Goal: Task Accomplishment & Management: Complete application form

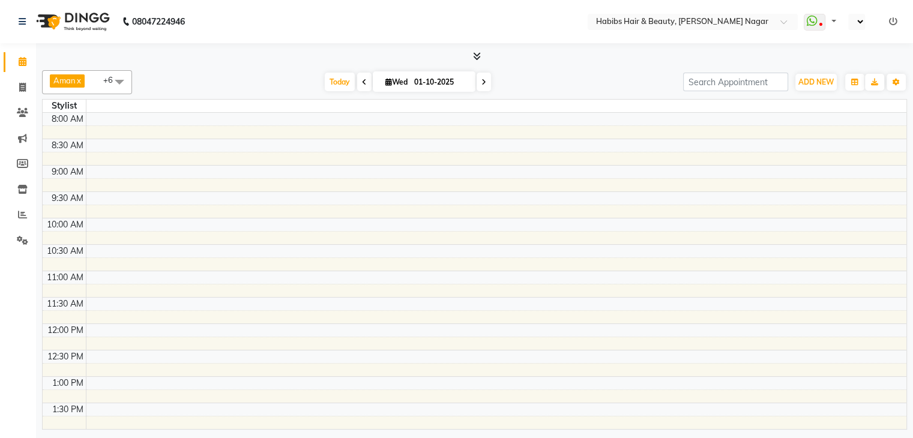
scroll to position [472, 0]
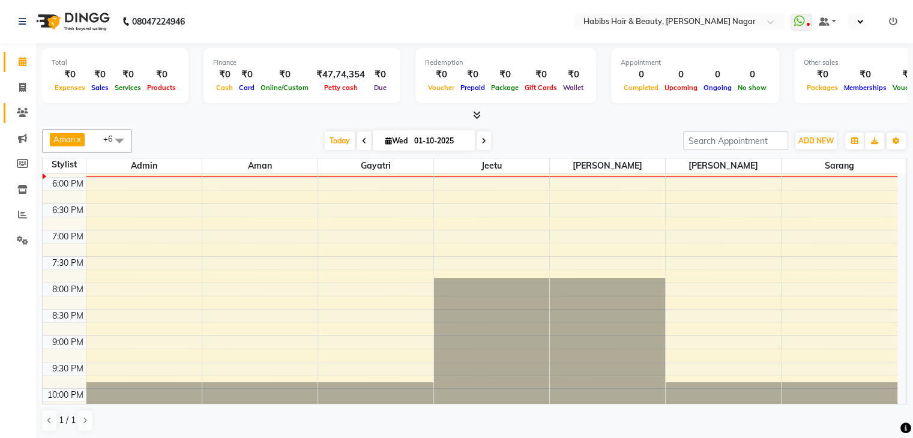
select select "en"
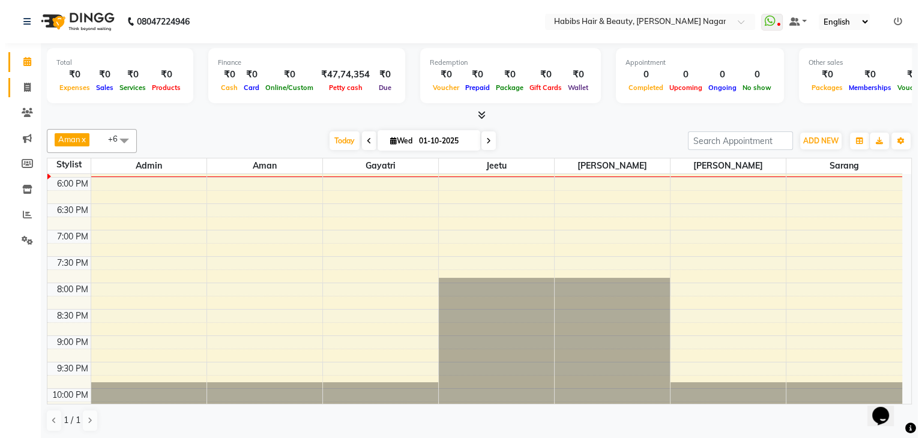
scroll to position [0, 0]
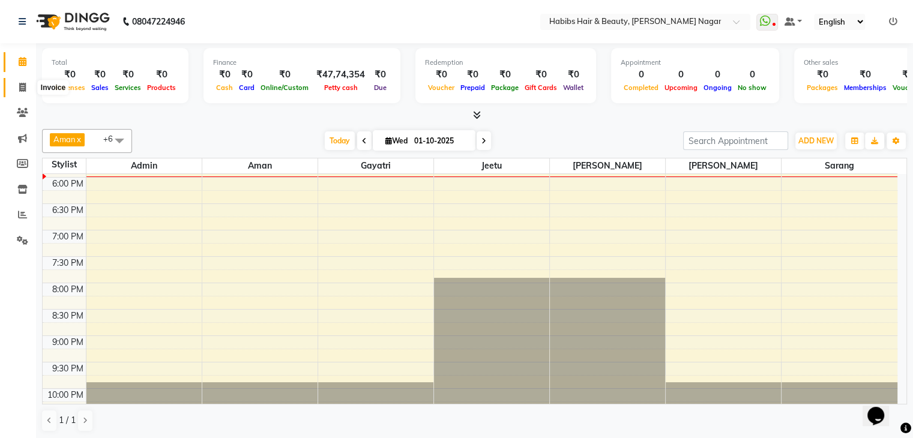
click at [19, 85] on icon at bounding box center [22, 87] width 7 height 9
select select "service"
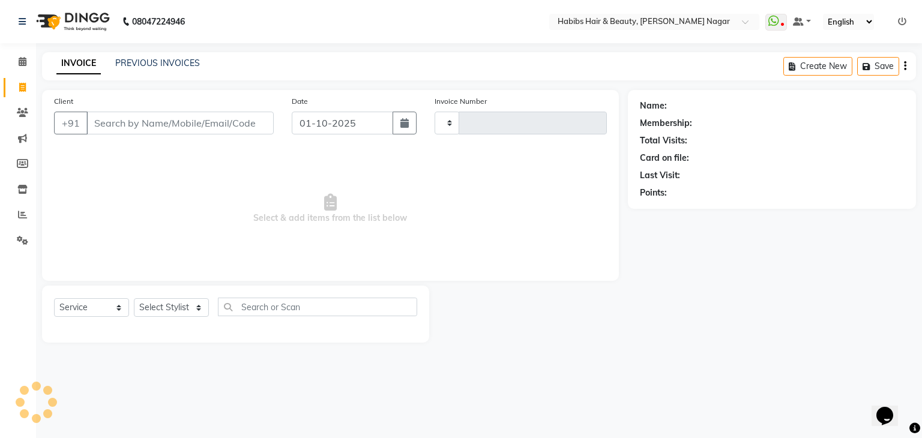
type input "2568"
select select "3714"
click at [110, 116] on input "Client" at bounding box center [179, 123] width 187 height 23
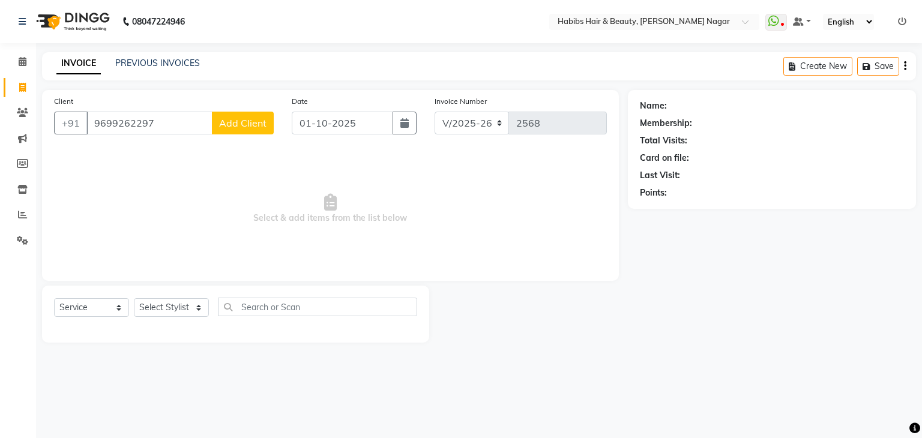
type input "9699262297"
click at [245, 121] on span "Add Client" at bounding box center [242, 123] width 47 height 12
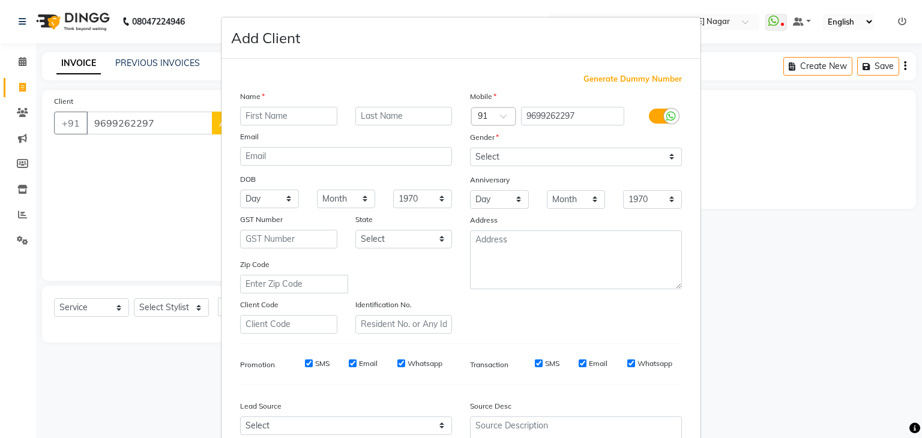
click at [300, 116] on input "text" at bounding box center [288, 116] width 97 height 19
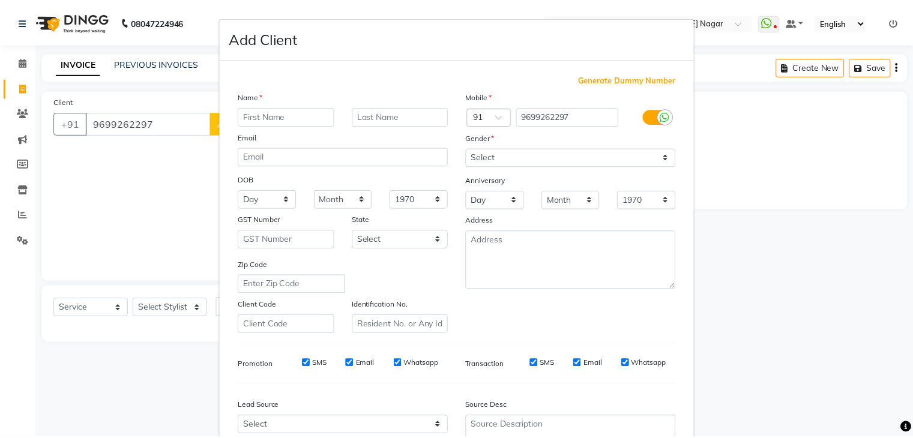
scroll to position [122, 0]
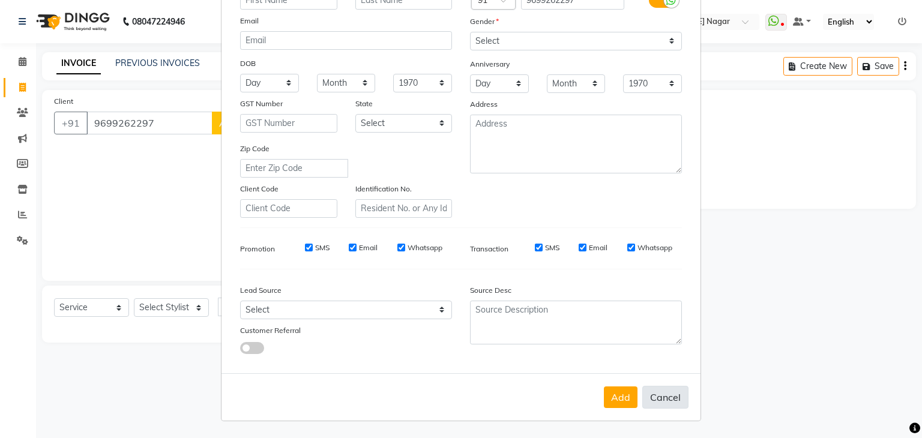
click at [655, 400] on button "Cancel" at bounding box center [665, 397] width 46 height 23
select select
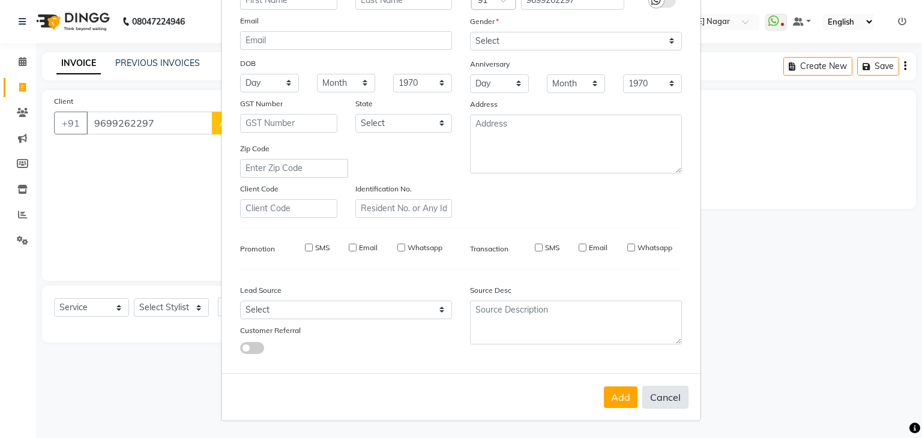
select select
checkbox input "false"
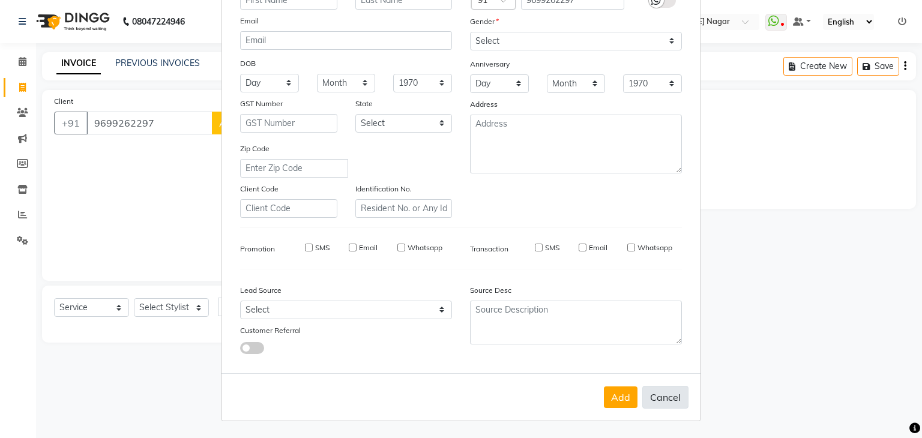
checkbox input "false"
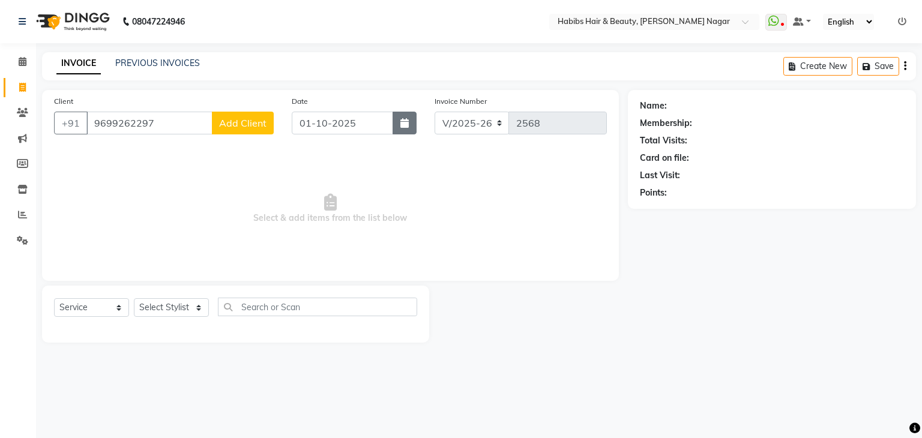
click at [403, 128] on icon "button" at bounding box center [404, 123] width 8 height 10
select select "10"
select select "2025"
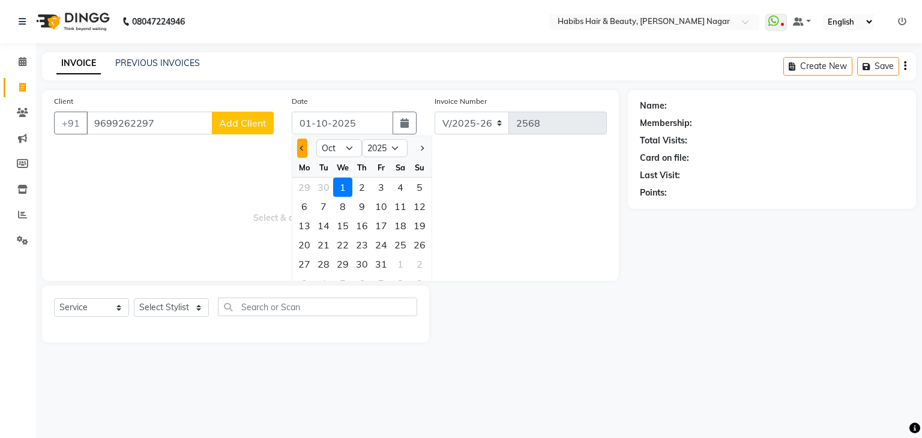
click at [305, 145] on button "Previous month" at bounding box center [302, 148] width 10 height 19
select select "9"
click at [319, 263] on div "30" at bounding box center [323, 263] width 19 height 19
type input "30-09-2025"
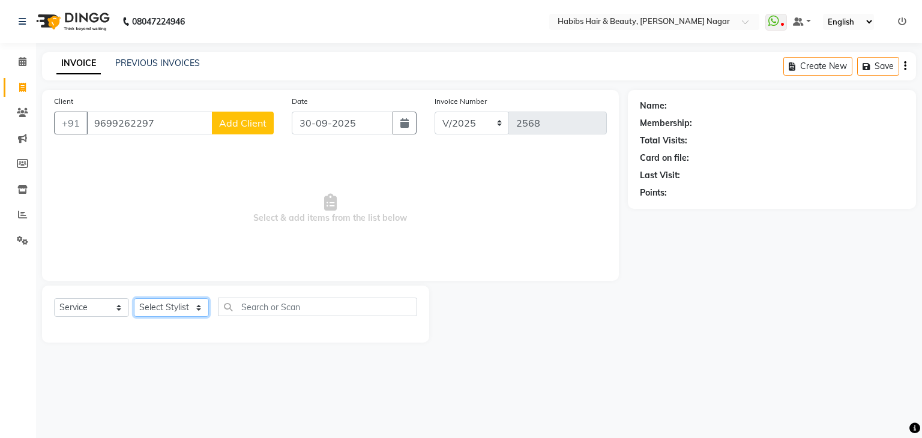
click at [175, 308] on select "Select Stylist Admin [PERSON_NAME] [PERSON_NAME] [PERSON_NAME] [PERSON_NAME]" at bounding box center [171, 307] width 75 height 19
select select "83345"
click at [134, 299] on select "Select Stylist Admin [PERSON_NAME] [PERSON_NAME] [PERSON_NAME] [PERSON_NAME]" at bounding box center [171, 307] width 75 height 19
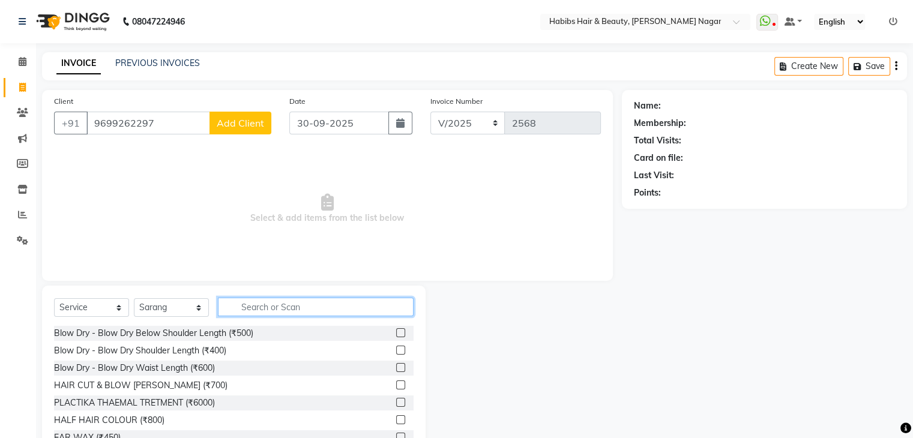
click at [260, 309] on input "text" at bounding box center [316, 307] width 196 height 19
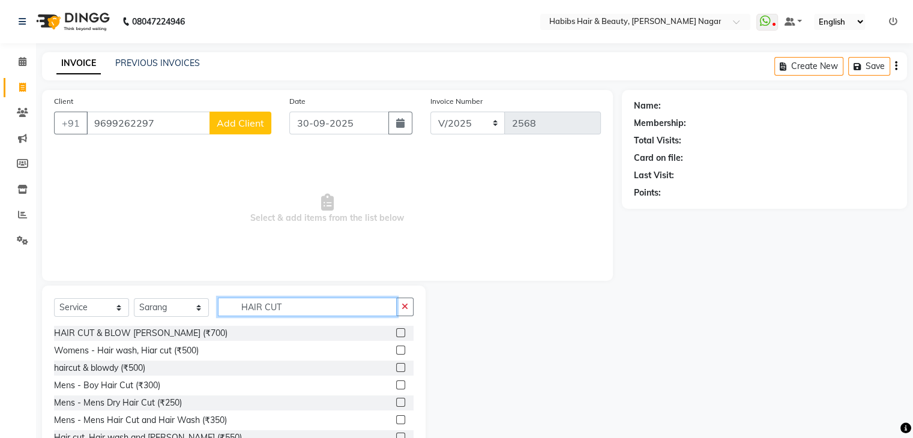
scroll to position [43, 0]
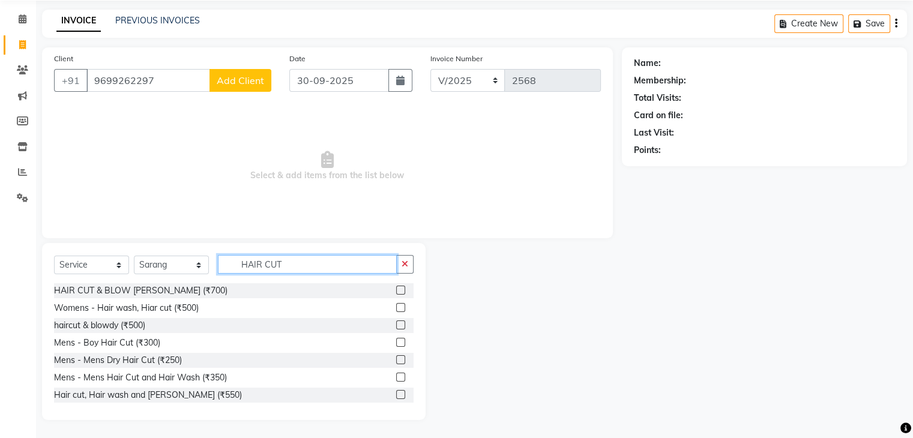
type input "HAIR CUT"
click at [396, 374] on label at bounding box center [400, 377] width 9 height 9
click at [396, 374] on input "checkbox" at bounding box center [400, 378] width 8 height 8
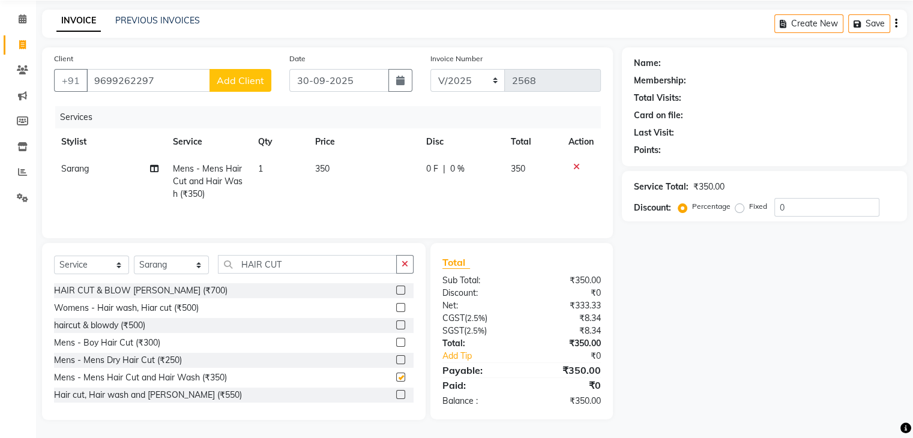
checkbox input "false"
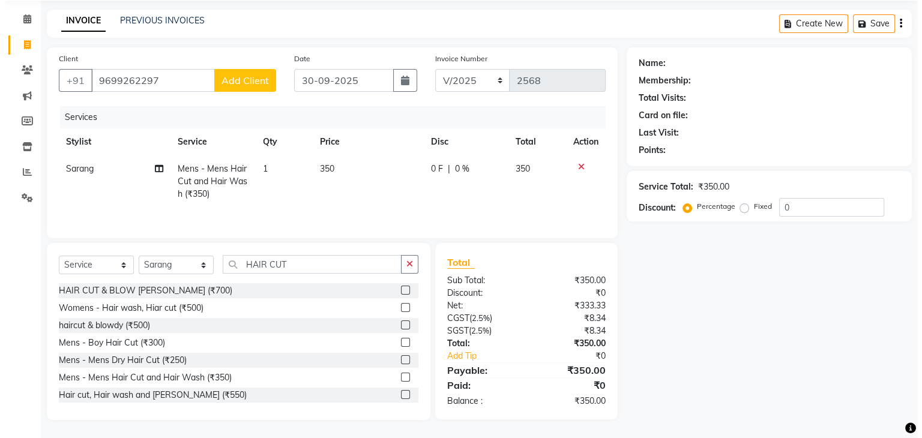
scroll to position [0, 0]
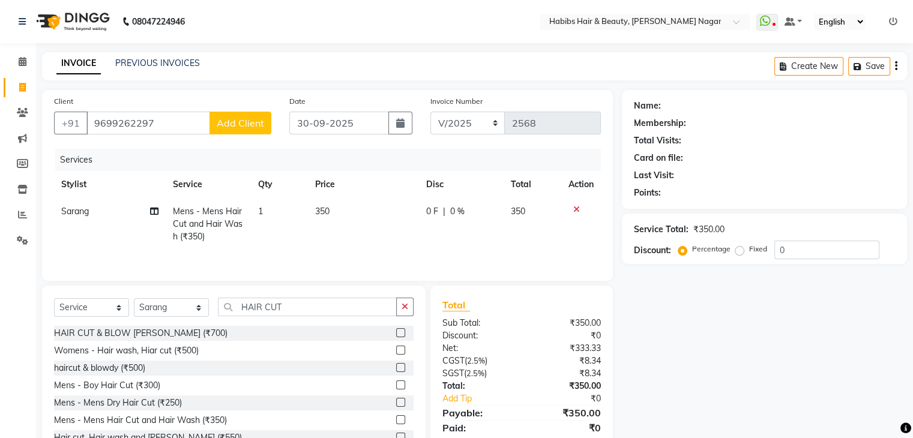
click at [240, 118] on span "Add Client" at bounding box center [240, 123] width 47 height 12
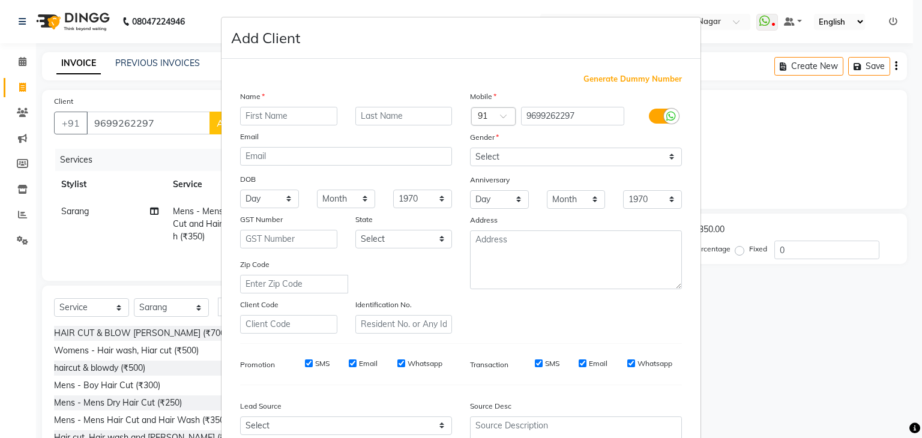
click at [263, 121] on input "text" at bounding box center [288, 116] width 97 height 19
type input "PARTH"
click at [494, 166] on select "Select [DEMOGRAPHIC_DATA] [DEMOGRAPHIC_DATA] Other Prefer Not To Say" at bounding box center [576, 157] width 212 height 19
select select "[DEMOGRAPHIC_DATA]"
click at [470, 148] on select "Select [DEMOGRAPHIC_DATA] [DEMOGRAPHIC_DATA] Other Prefer Not To Say" at bounding box center [576, 157] width 212 height 19
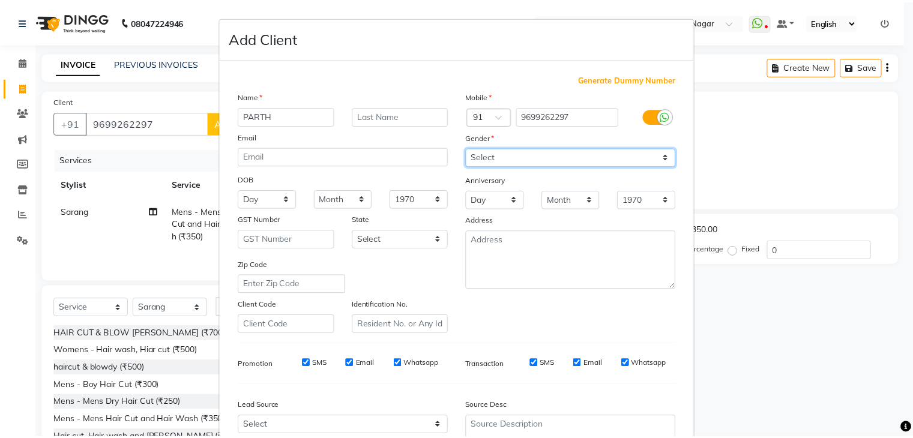
scroll to position [122, 0]
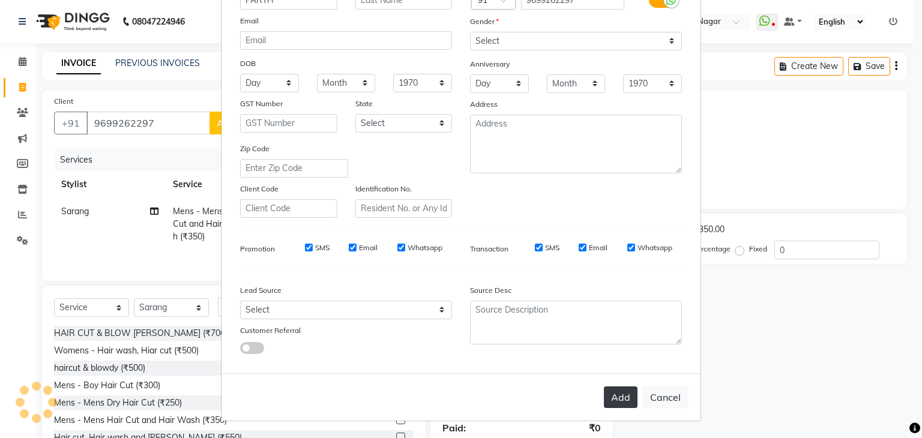
click at [616, 394] on button "Add" at bounding box center [621, 397] width 34 height 22
select select
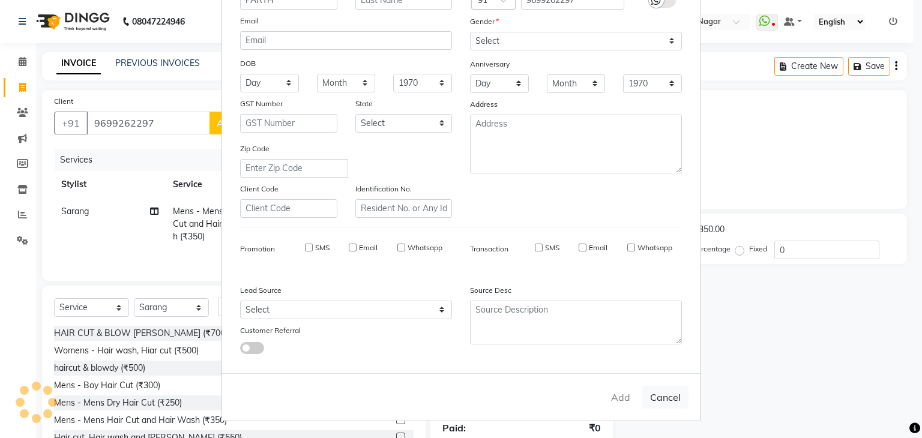
select select
checkbox input "false"
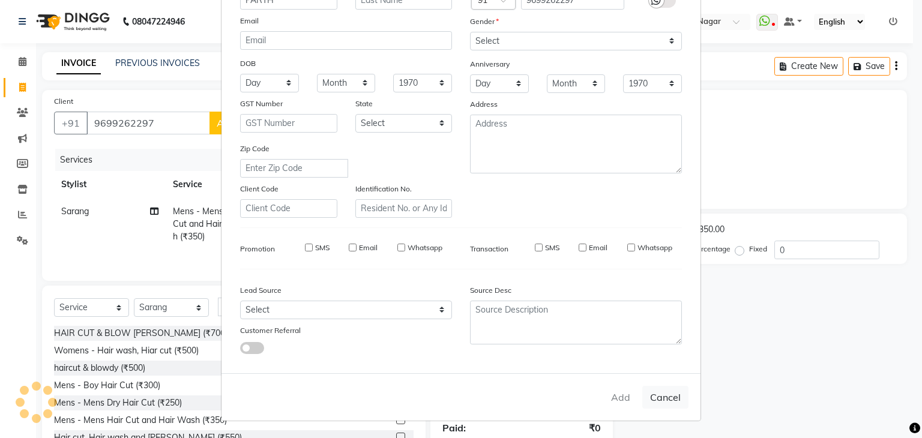
checkbox input "false"
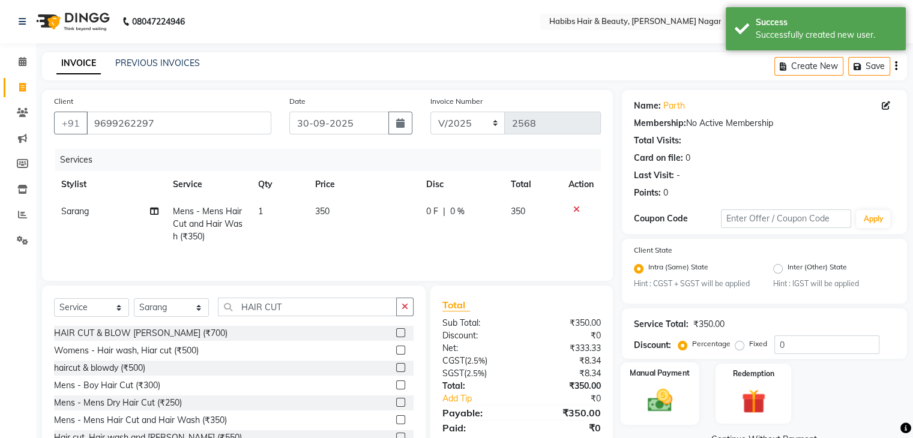
click at [670, 409] on img at bounding box center [659, 400] width 40 height 29
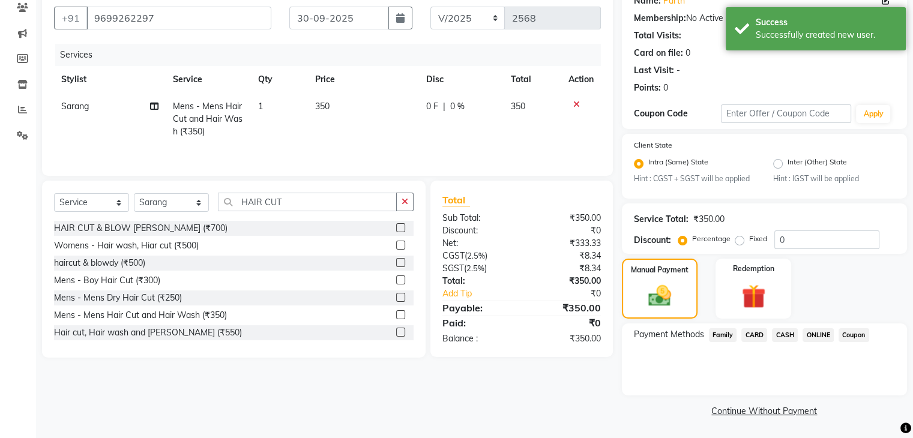
click at [787, 336] on span "CASH" at bounding box center [785, 335] width 26 height 14
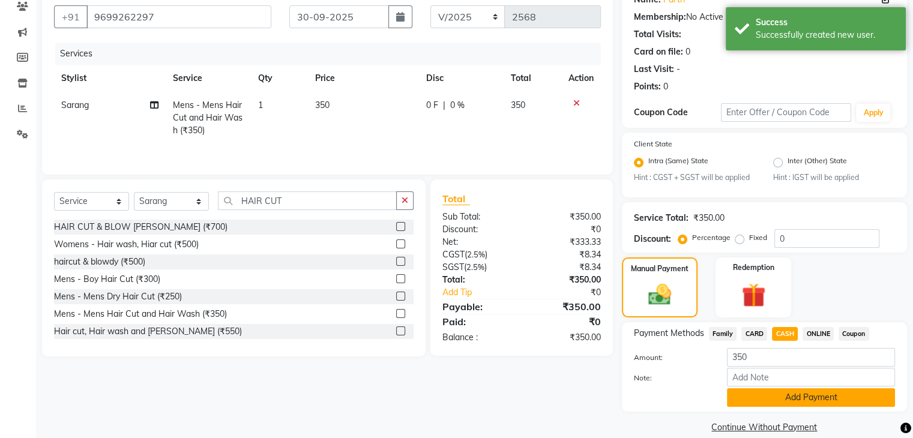
click at [776, 400] on button "Add Payment" at bounding box center [811, 397] width 168 height 19
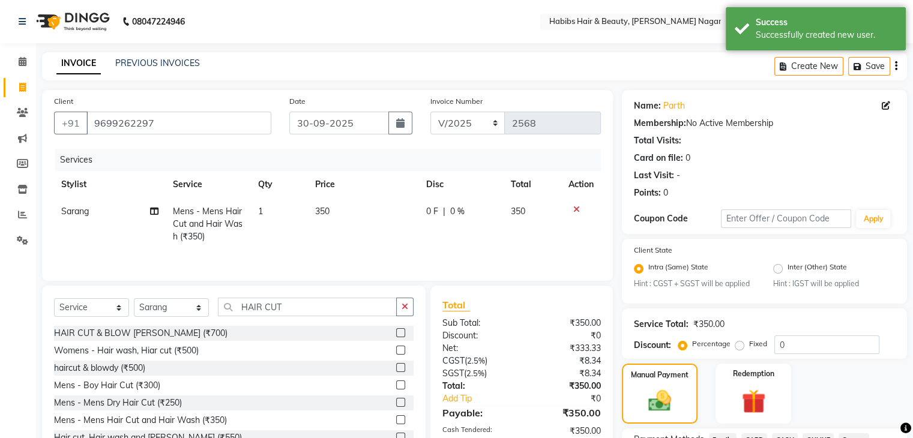
scroll to position [173, 0]
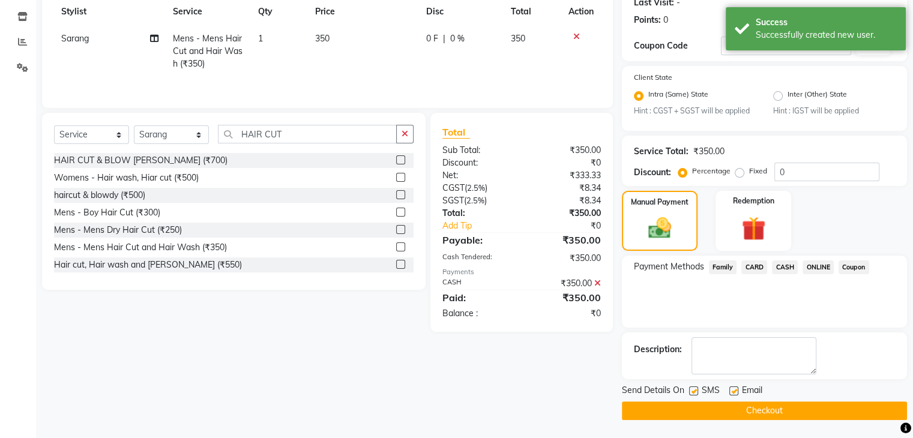
click at [692, 407] on button "Checkout" at bounding box center [764, 410] width 285 height 19
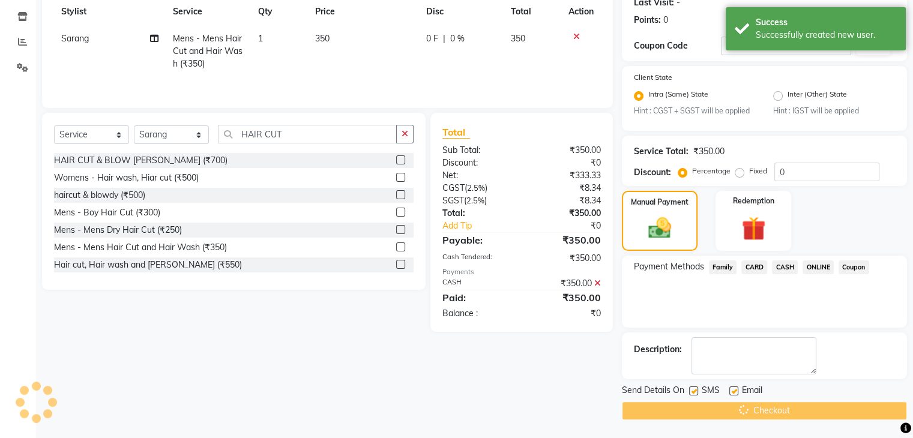
scroll to position [0, 0]
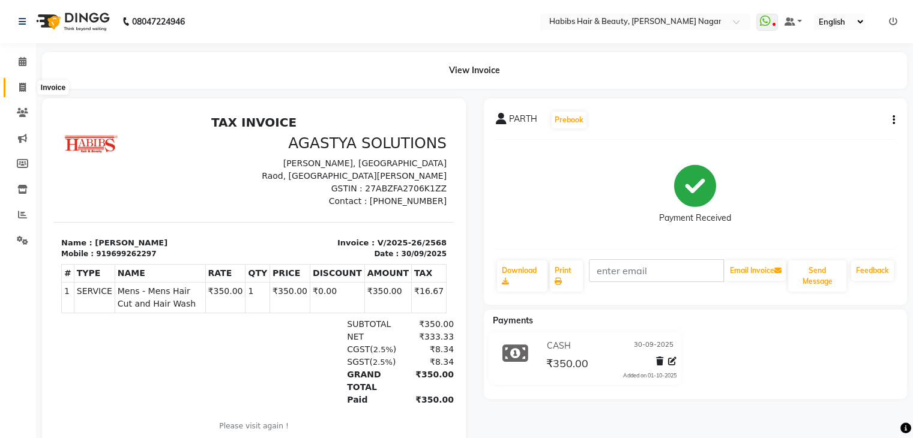
click at [17, 86] on span at bounding box center [22, 88] width 21 height 14
select select "service"
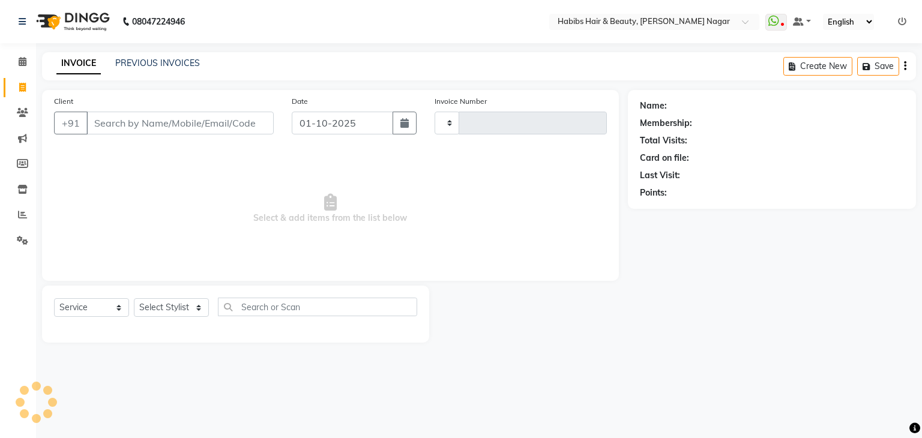
type input "2569"
select select "3714"
click at [139, 124] on input "Client" at bounding box center [179, 123] width 187 height 23
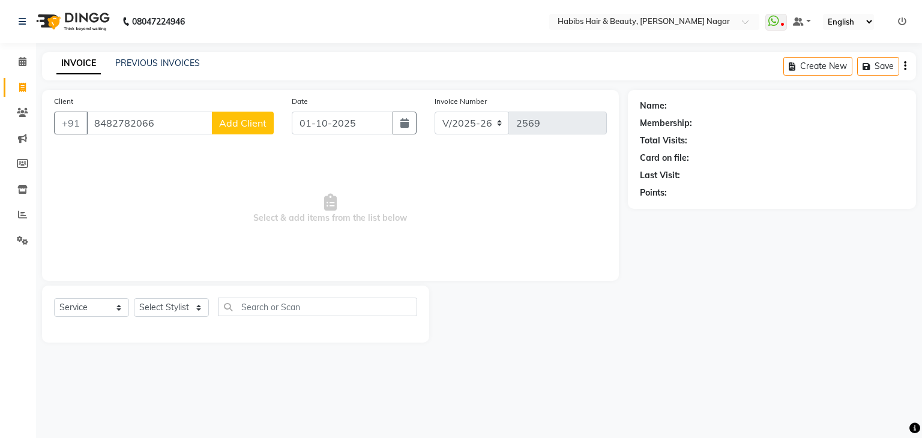
type input "8482782066"
click at [263, 119] on span "Add Client" at bounding box center [242, 123] width 47 height 12
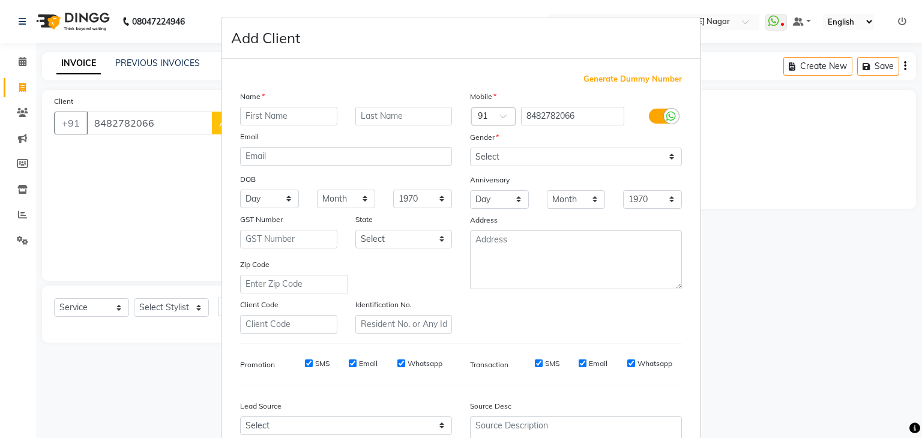
click at [259, 112] on input "text" at bounding box center [288, 116] width 97 height 19
type input "TEJAS"
click at [499, 163] on select "Select [DEMOGRAPHIC_DATA] [DEMOGRAPHIC_DATA] Other Prefer Not To Say" at bounding box center [576, 157] width 212 height 19
select select "[DEMOGRAPHIC_DATA]"
click at [470, 148] on select "Select [DEMOGRAPHIC_DATA] [DEMOGRAPHIC_DATA] Other Prefer Not To Say" at bounding box center [576, 157] width 212 height 19
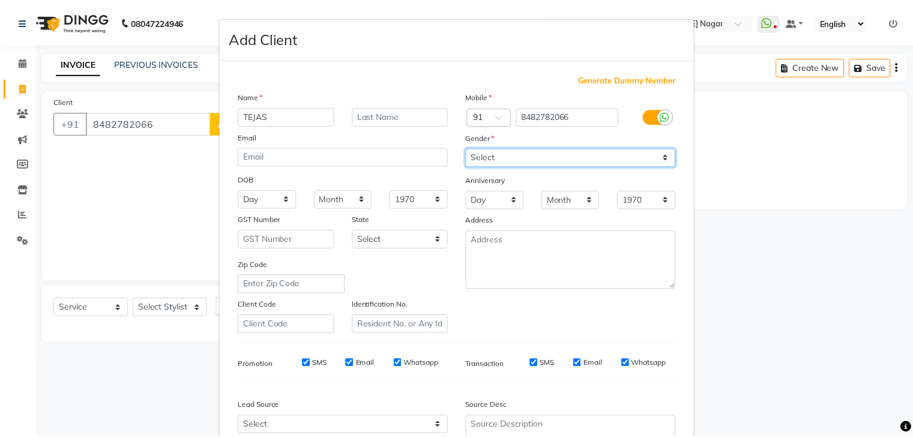
scroll to position [122, 0]
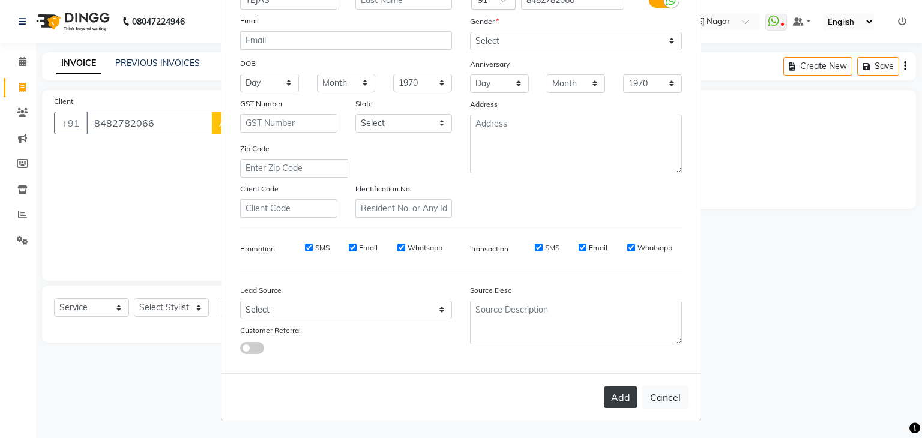
click at [613, 399] on button "Add" at bounding box center [621, 397] width 34 height 22
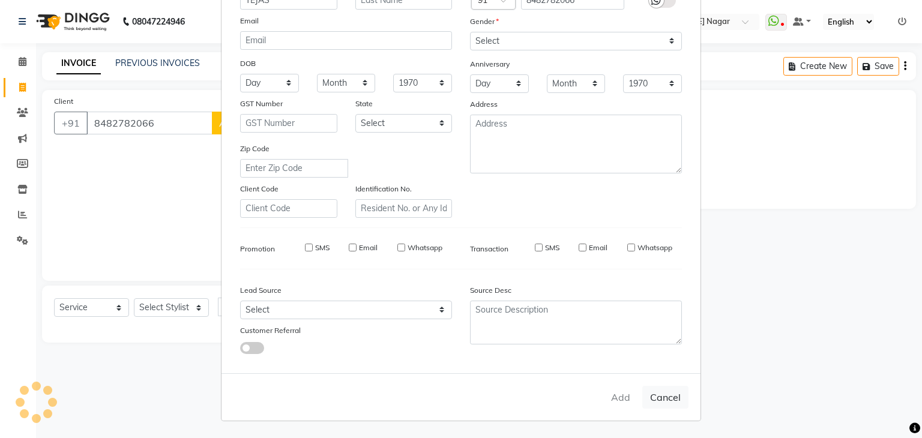
select select
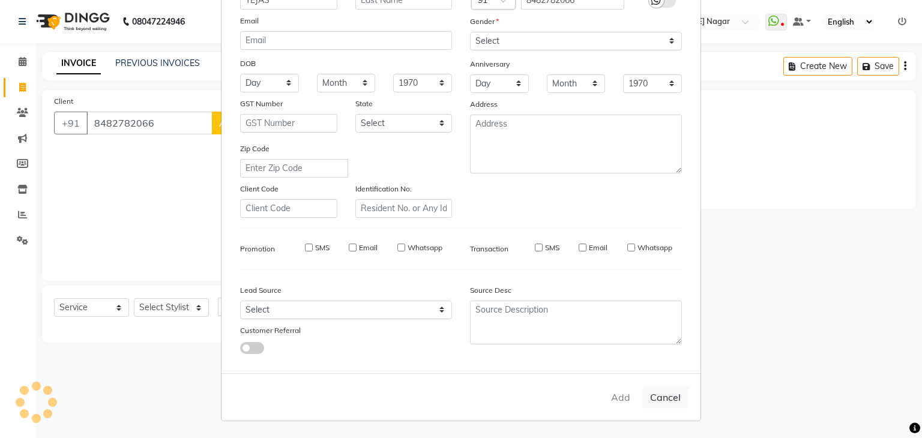
select select
checkbox input "false"
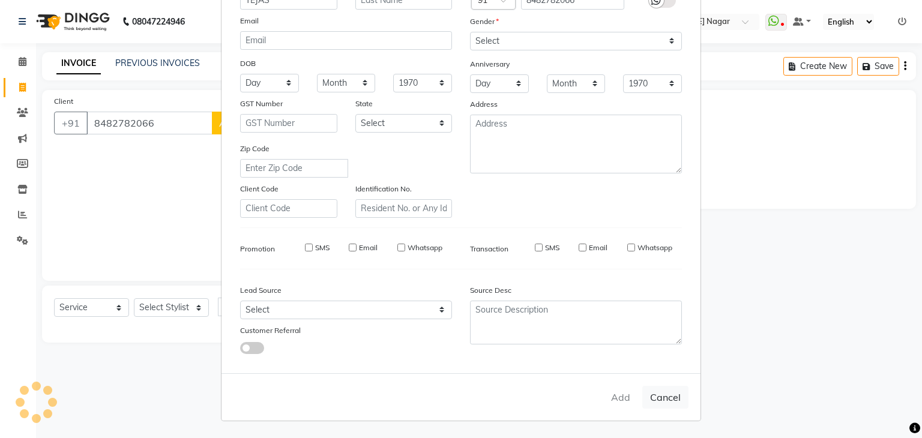
checkbox input "false"
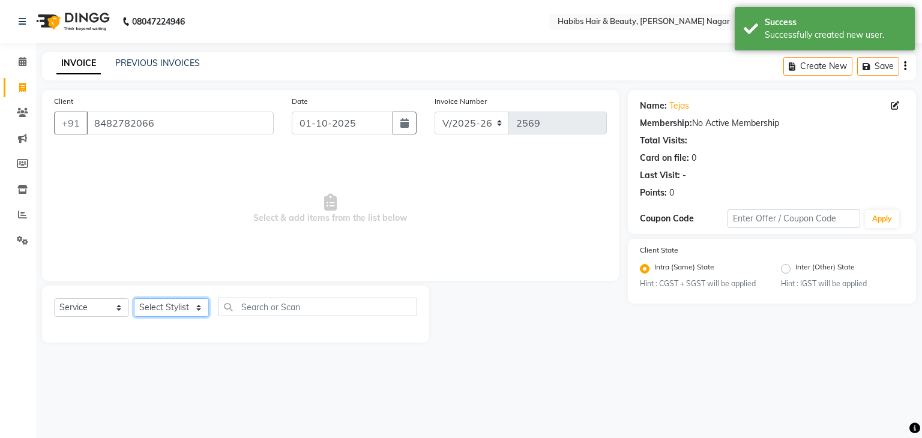
click at [197, 305] on select "Select Stylist Admin [PERSON_NAME] [PERSON_NAME] [PERSON_NAME] [PERSON_NAME]" at bounding box center [171, 307] width 75 height 19
select select "31656"
click at [134, 299] on select "Select Stylist Admin [PERSON_NAME] [PERSON_NAME] [PERSON_NAME] [PERSON_NAME]" at bounding box center [171, 307] width 75 height 19
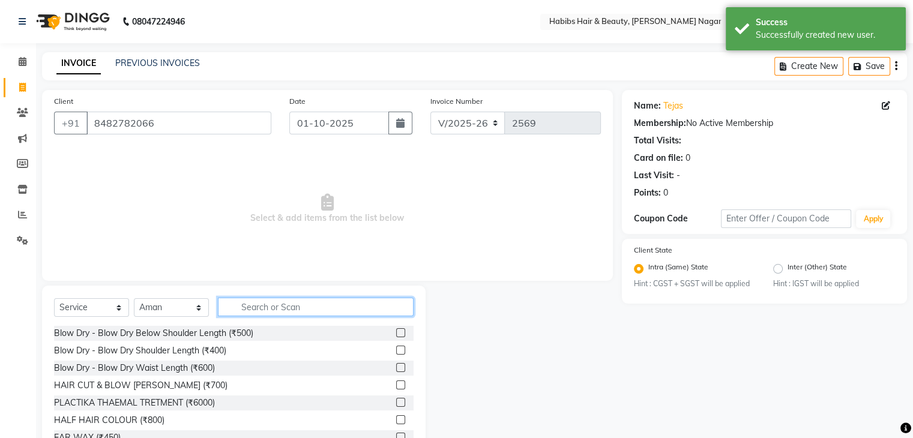
click at [292, 311] on input "text" at bounding box center [316, 307] width 196 height 19
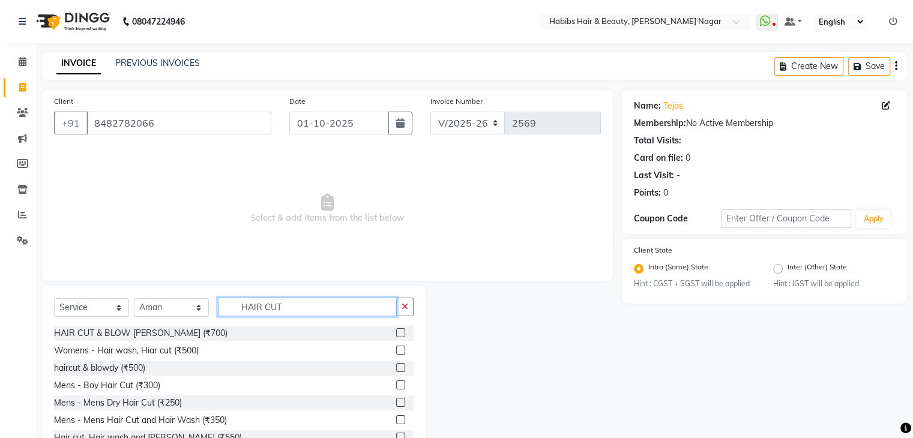
scroll to position [43, 0]
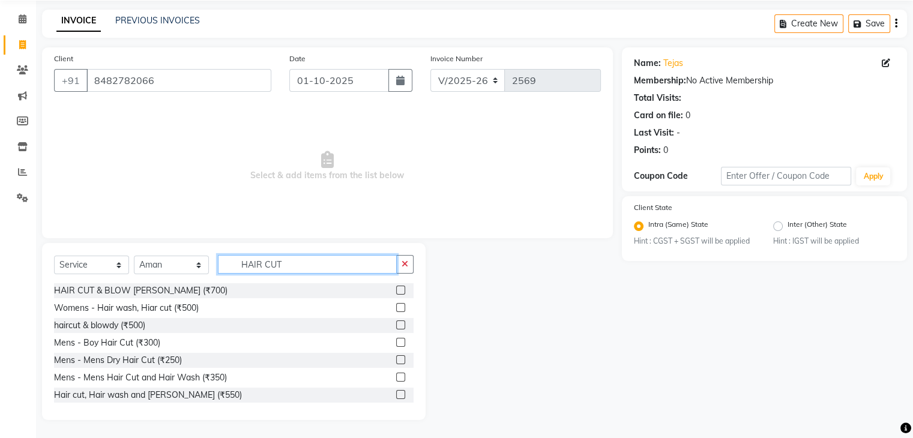
type input "HAIR CUT"
click at [396, 395] on label at bounding box center [400, 394] width 9 height 9
click at [396, 395] on input "checkbox" at bounding box center [400, 395] width 8 height 8
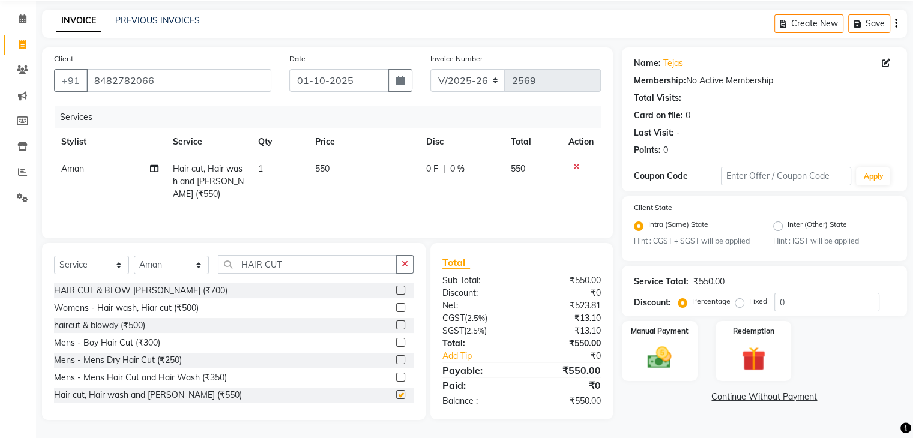
checkbox input "false"
click at [667, 353] on img at bounding box center [659, 358] width 40 height 29
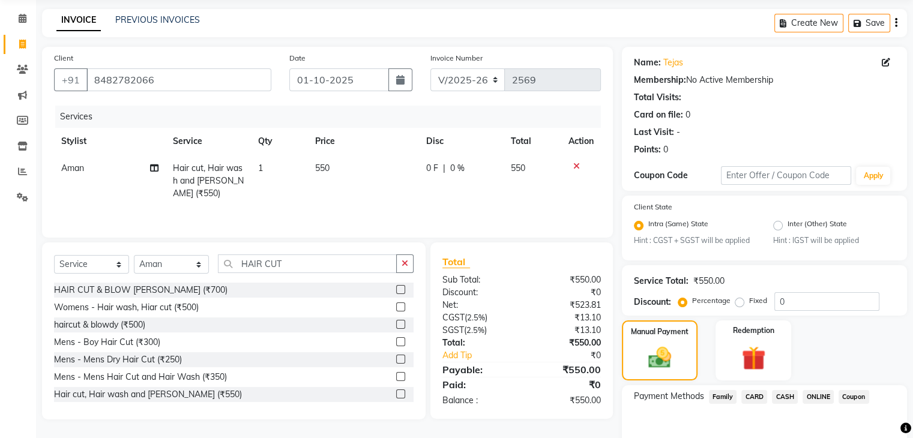
click at [785, 402] on span "CASH" at bounding box center [785, 397] width 26 height 14
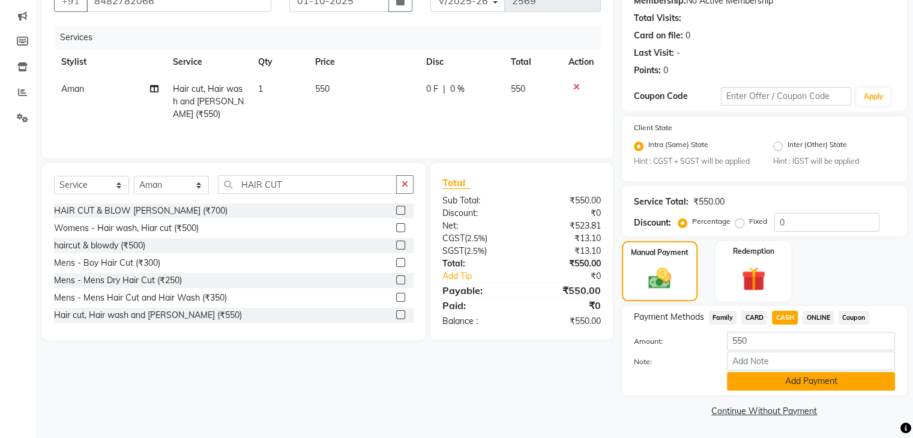
click at [779, 382] on button "Add Payment" at bounding box center [811, 381] width 168 height 19
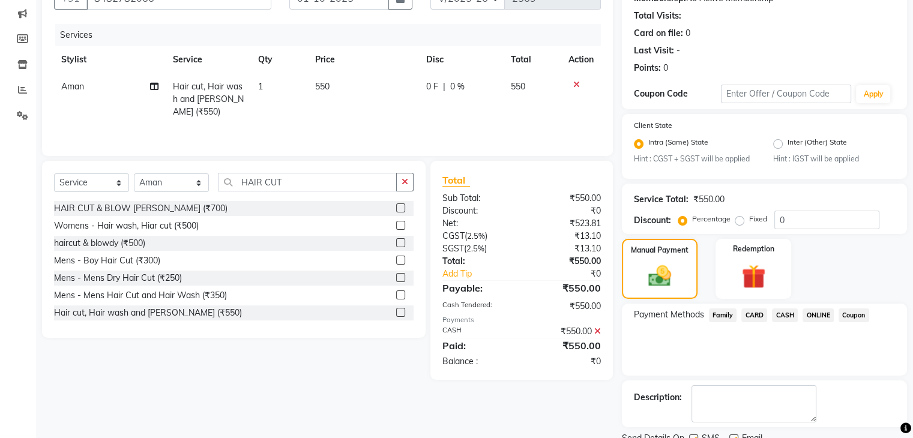
scroll to position [173, 0]
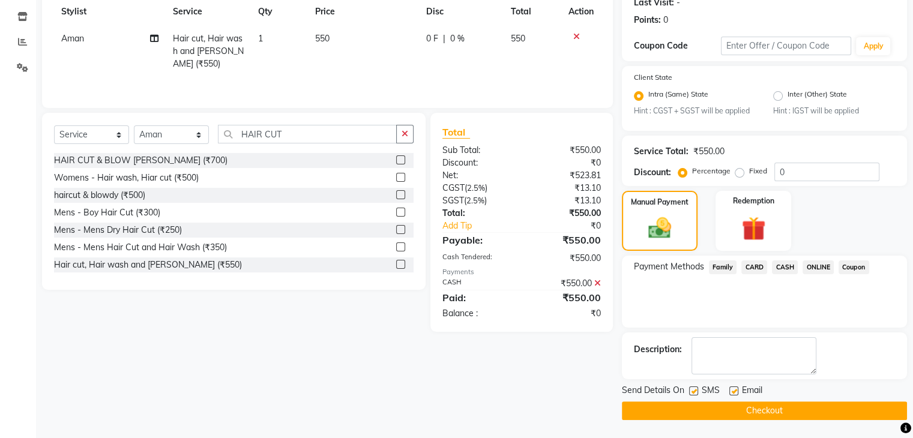
click at [764, 414] on button "Checkout" at bounding box center [764, 410] width 285 height 19
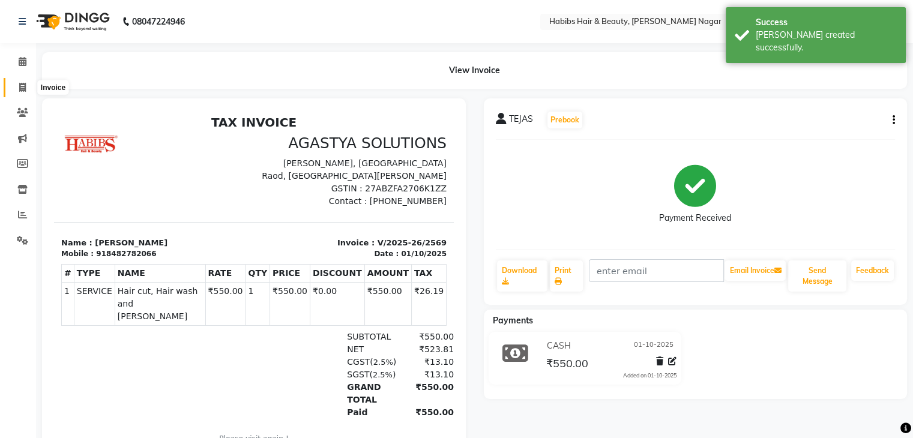
click at [26, 82] on span at bounding box center [22, 88] width 21 height 14
select select "service"
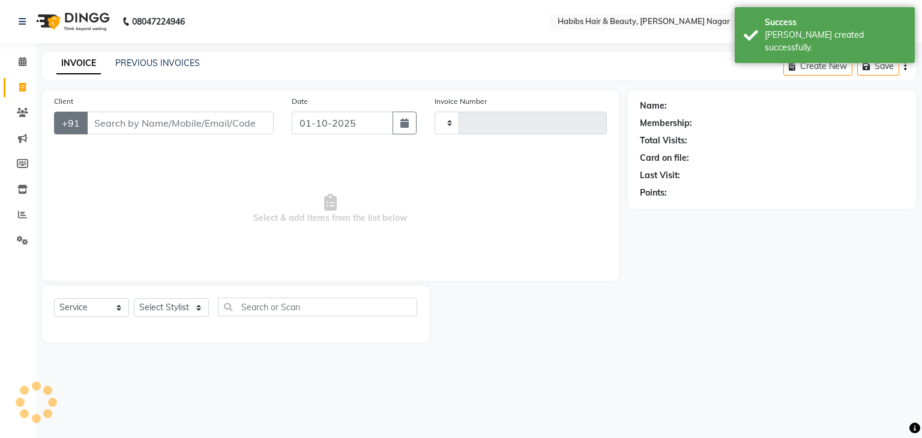
type input "2570"
select select "3714"
click at [91, 121] on input "Client" at bounding box center [179, 123] width 187 height 23
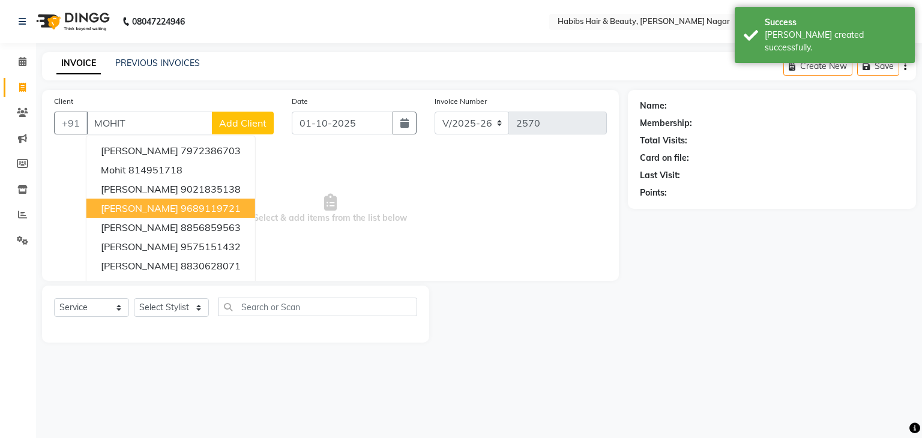
click at [181, 206] on ngb-highlight "9689119721" at bounding box center [211, 208] width 60 height 12
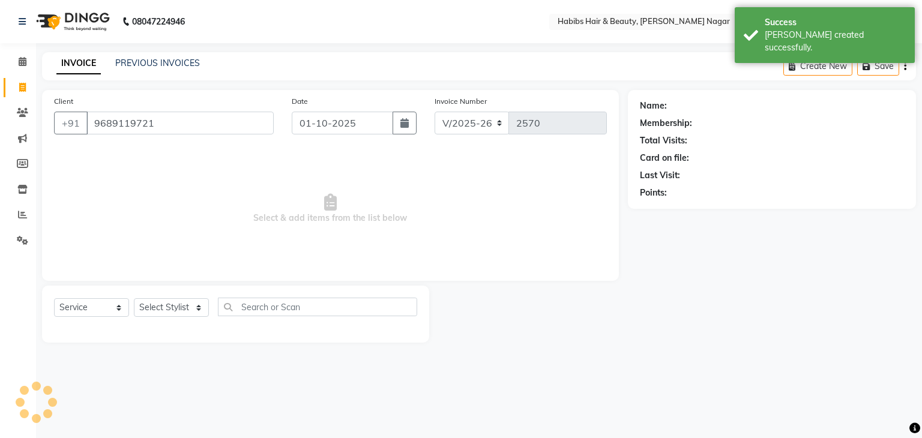
type input "9689119721"
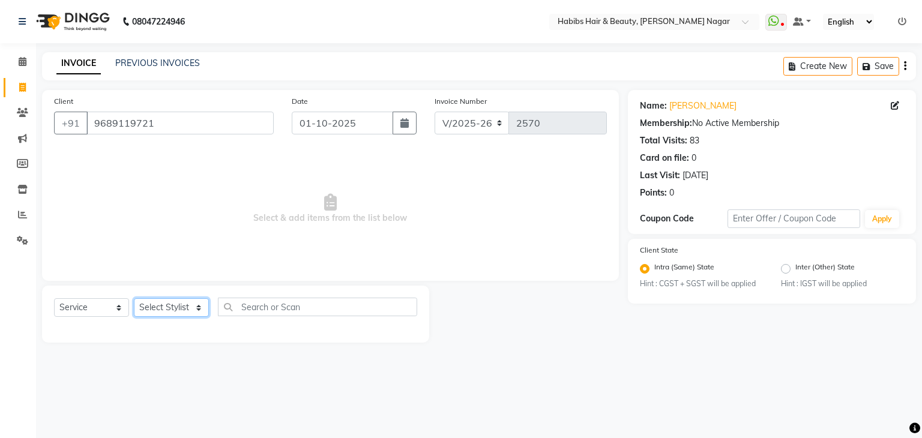
click at [206, 304] on select "Select Stylist Admin [PERSON_NAME] [PERSON_NAME] [PERSON_NAME] [PERSON_NAME]" at bounding box center [171, 307] width 75 height 19
select select "17878"
click at [134, 299] on select "Select Stylist Admin [PERSON_NAME] [PERSON_NAME] [PERSON_NAME] [PERSON_NAME]" at bounding box center [171, 307] width 75 height 19
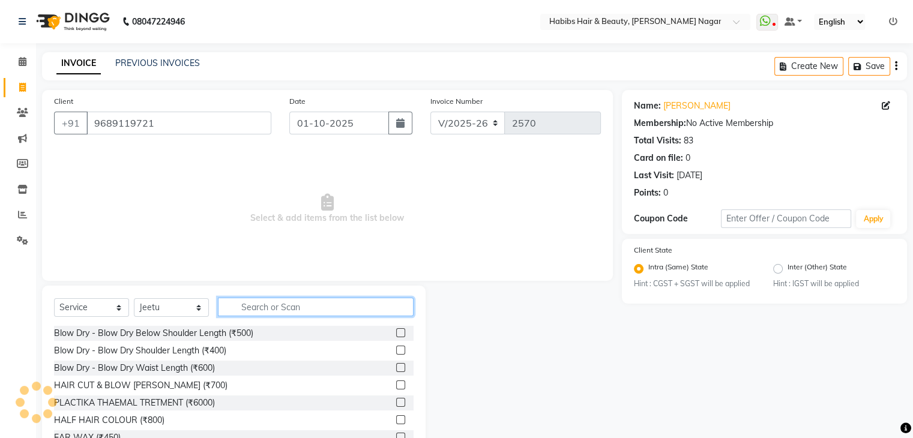
click at [299, 309] on input "text" at bounding box center [316, 307] width 196 height 19
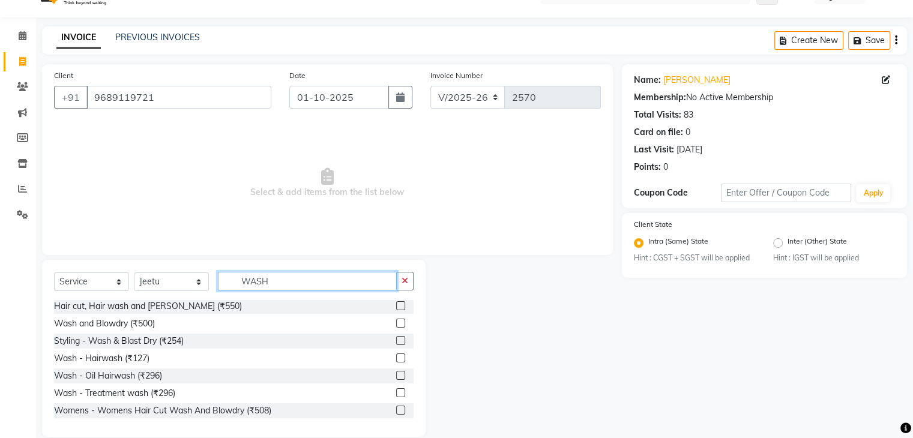
scroll to position [25, 0]
type input "WASH"
click at [396, 394] on label at bounding box center [400, 393] width 9 height 9
click at [396, 394] on input "checkbox" at bounding box center [400, 394] width 8 height 8
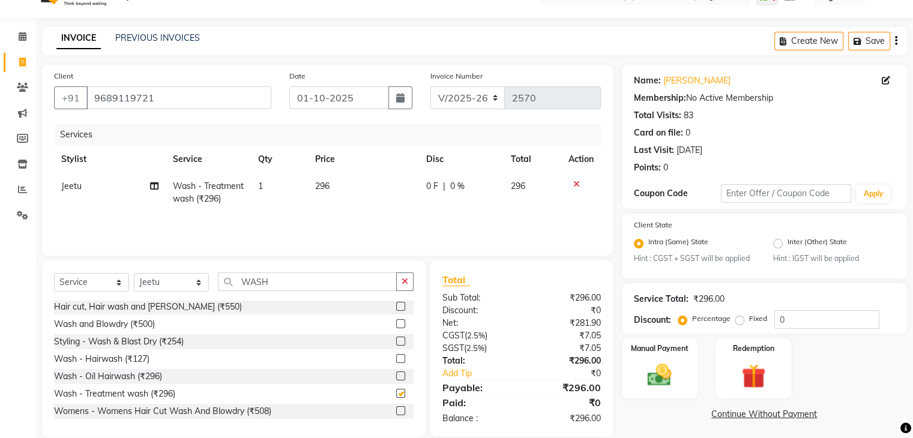
checkbox input "false"
click at [353, 182] on td "296" at bounding box center [363, 193] width 111 height 40
select select "17878"
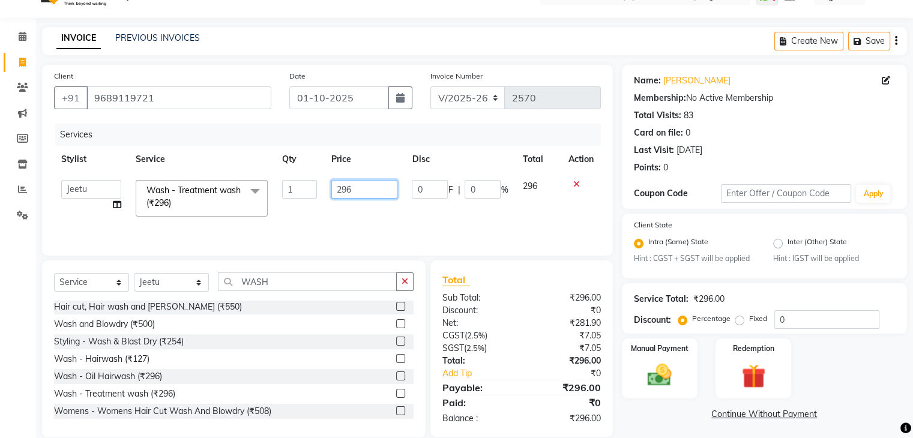
click at [355, 191] on input "296" at bounding box center [364, 189] width 66 height 19
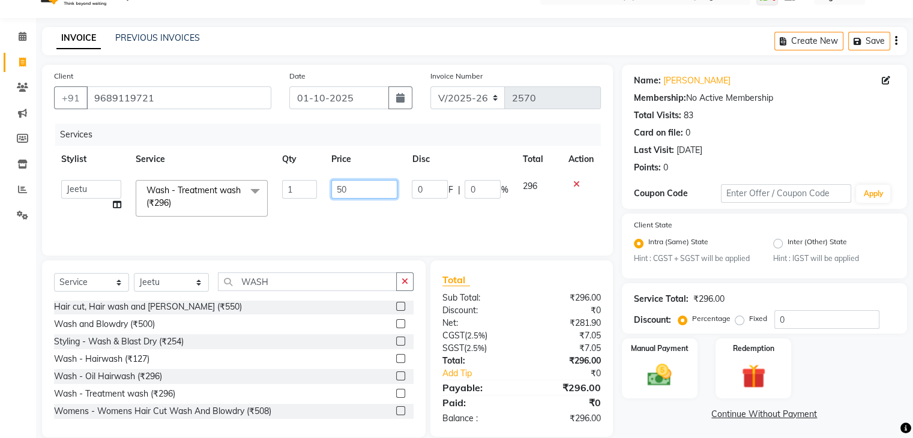
type input "500"
click at [363, 268] on div "Select Service Product Membership Package Voucher Prepaid Gift Card Select Styl…" at bounding box center [233, 348] width 383 height 177
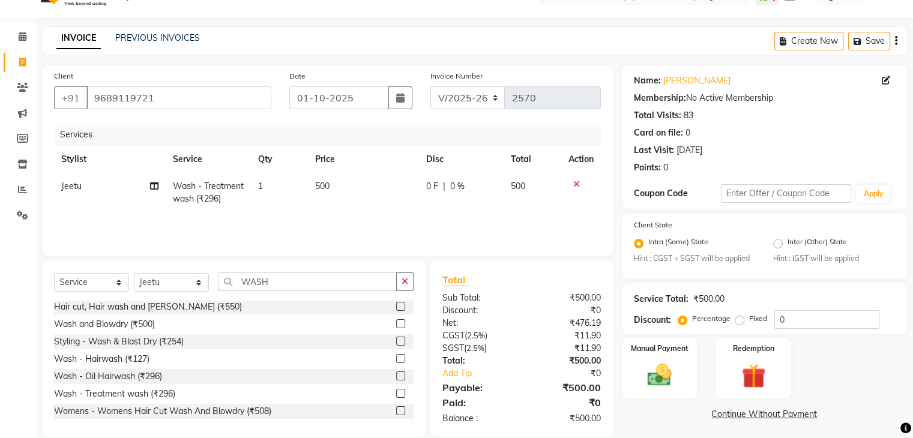
scroll to position [43, 0]
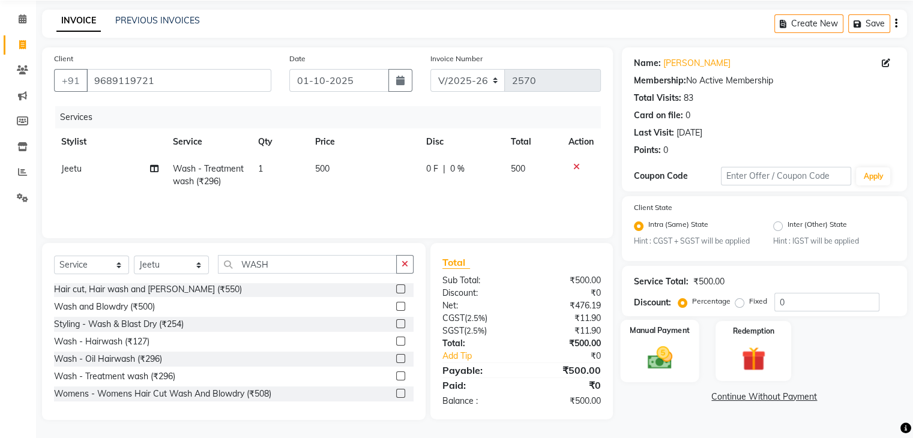
click at [658, 356] on img at bounding box center [659, 358] width 40 height 29
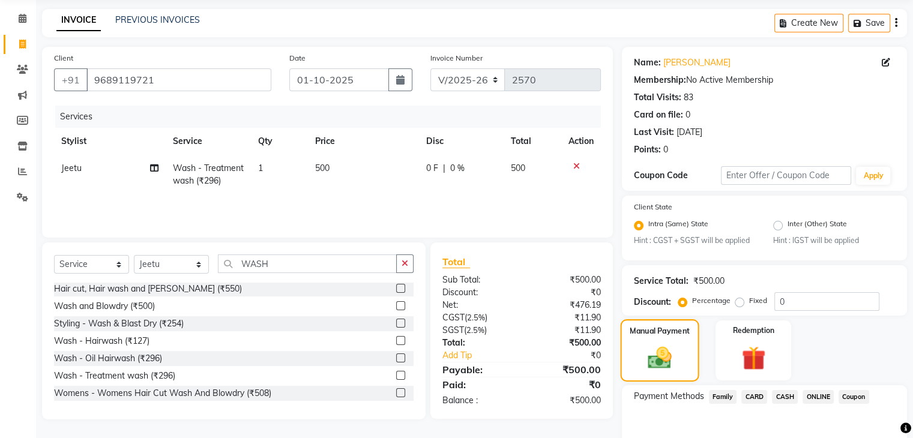
scroll to position [106, 0]
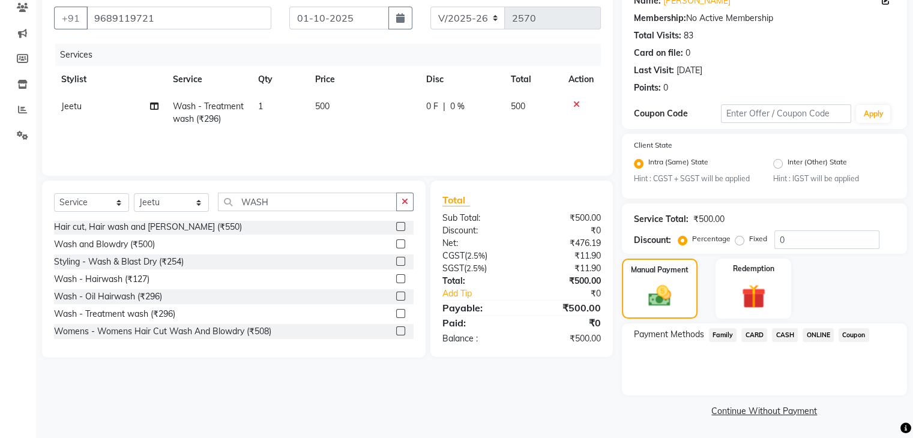
click at [784, 333] on span "CASH" at bounding box center [785, 335] width 26 height 14
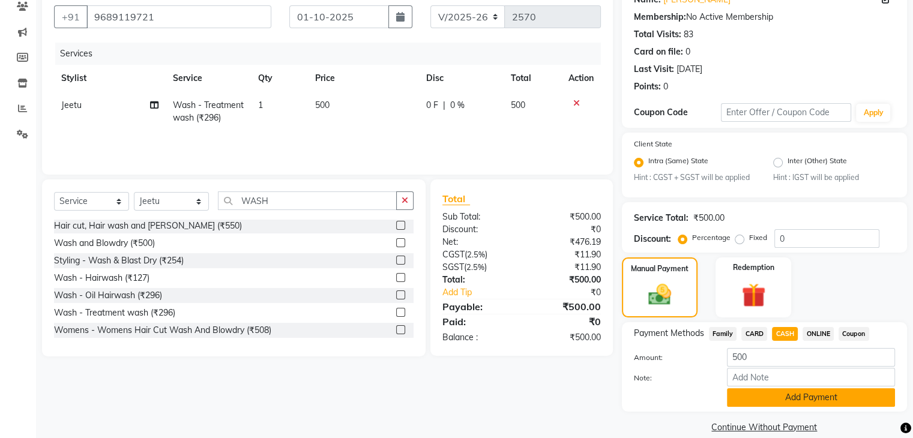
click at [751, 406] on button "Add Payment" at bounding box center [811, 397] width 168 height 19
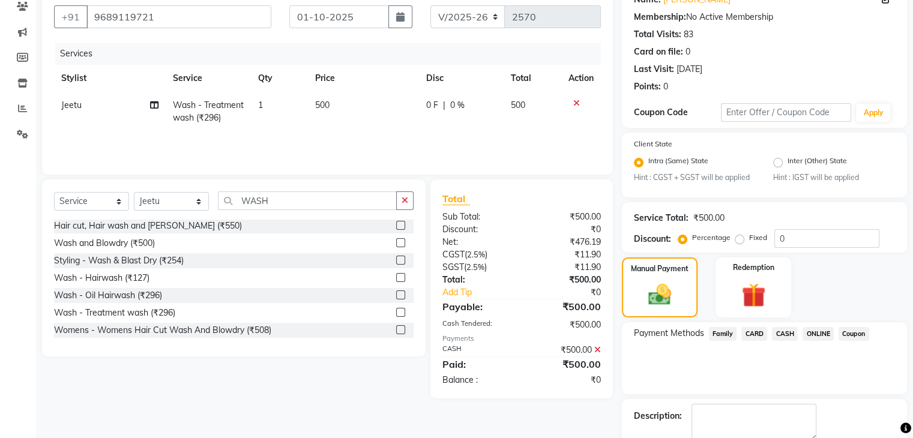
scroll to position [173, 0]
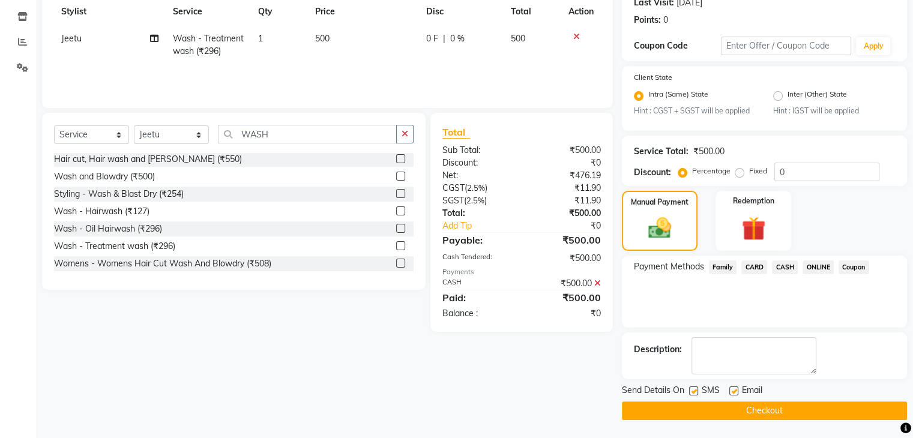
click at [748, 410] on button "Checkout" at bounding box center [764, 410] width 285 height 19
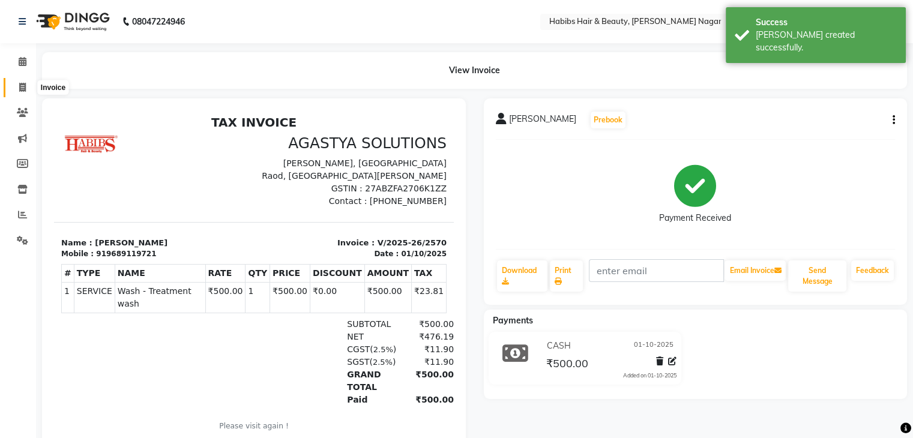
click at [24, 85] on icon at bounding box center [22, 87] width 7 height 9
select select "3714"
select select "service"
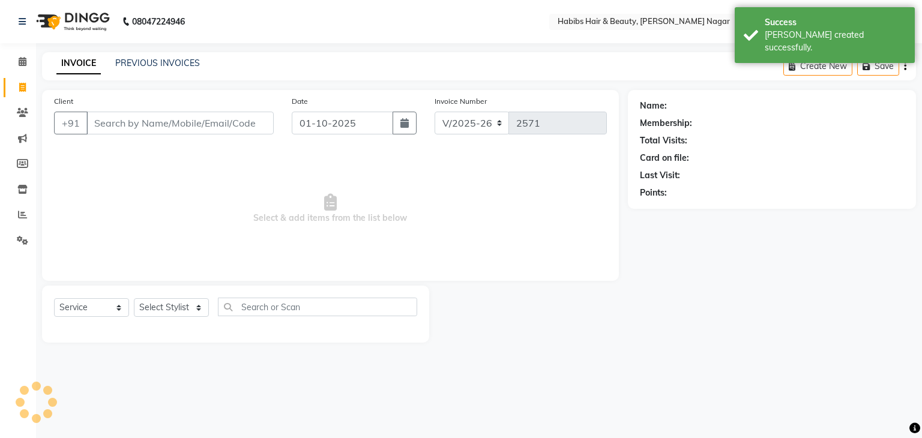
click at [139, 124] on input "Client" at bounding box center [179, 123] width 187 height 23
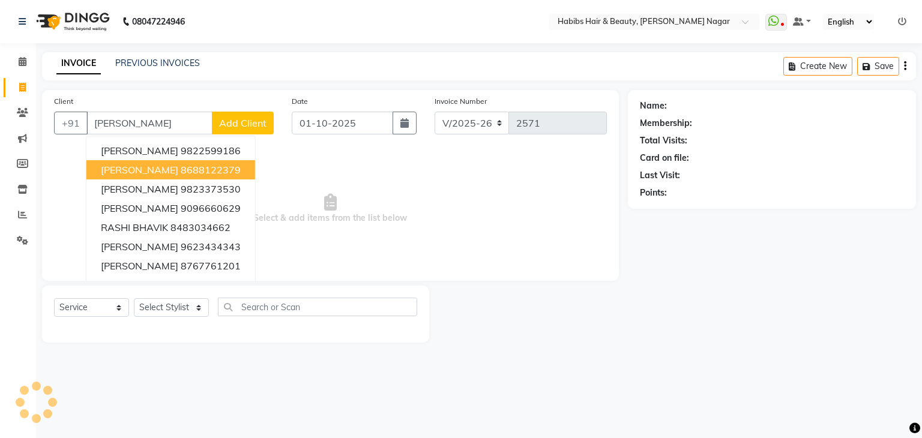
click at [181, 172] on ngb-highlight "8688122379" at bounding box center [211, 170] width 60 height 12
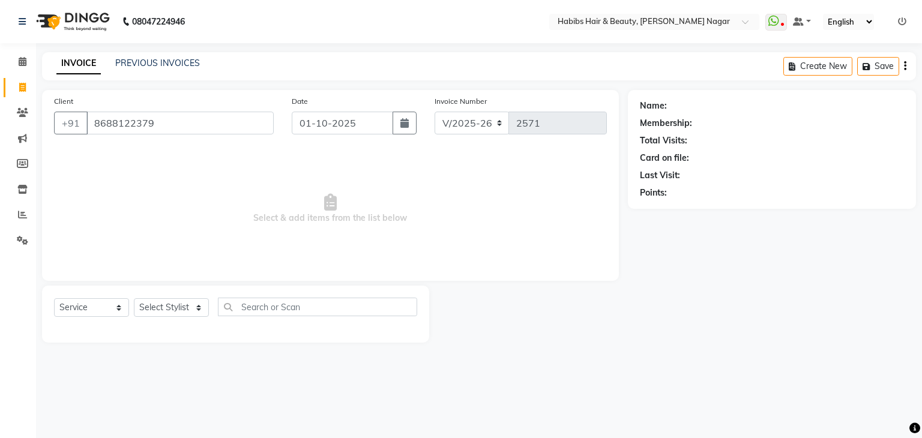
type input "8688122379"
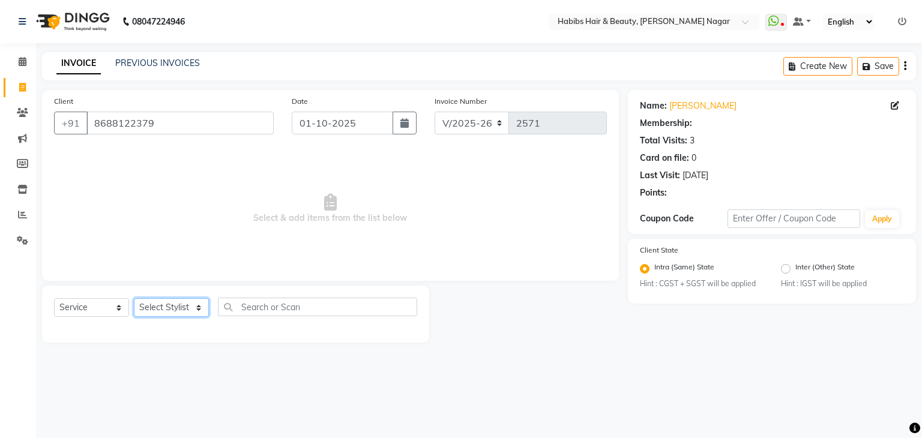
click at [188, 315] on select "Select Stylist Admin [PERSON_NAME] [PERSON_NAME] [PERSON_NAME] [PERSON_NAME]" at bounding box center [171, 307] width 75 height 19
select select "17878"
click at [134, 299] on select "Select Stylist Admin [PERSON_NAME] [PERSON_NAME] [PERSON_NAME] [PERSON_NAME]" at bounding box center [171, 307] width 75 height 19
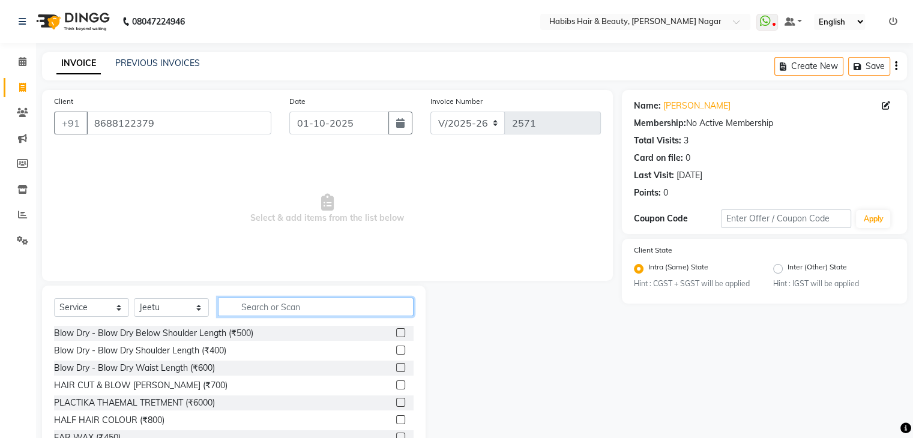
click at [249, 302] on input "text" at bounding box center [316, 307] width 196 height 19
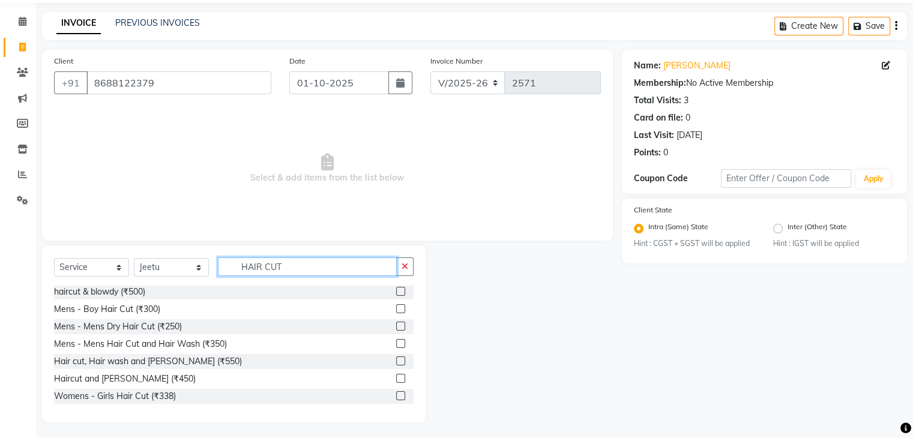
scroll to position [38, 0]
type input "HAIR CUT"
click at [396, 376] on label at bounding box center [400, 376] width 9 height 9
click at [396, 376] on input "checkbox" at bounding box center [400, 377] width 8 height 8
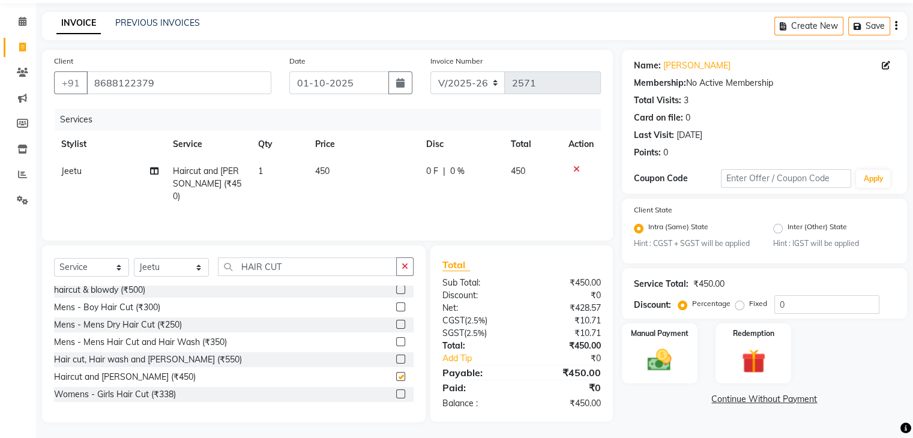
checkbox input "false"
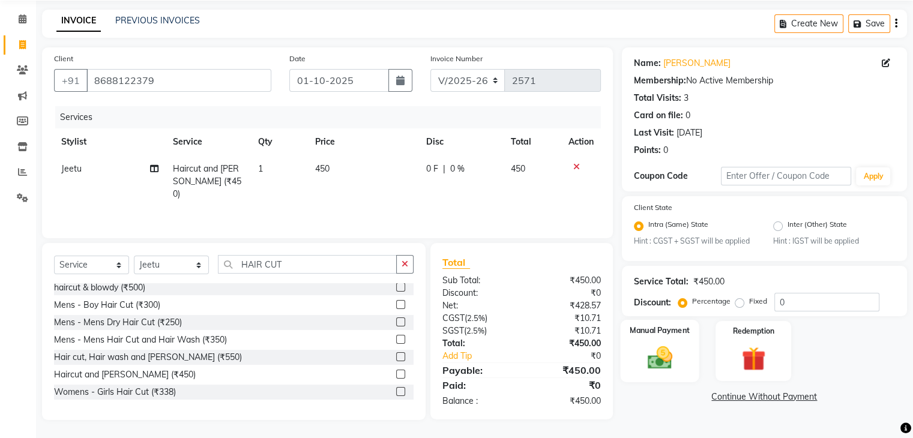
click at [655, 358] on img at bounding box center [659, 358] width 40 height 29
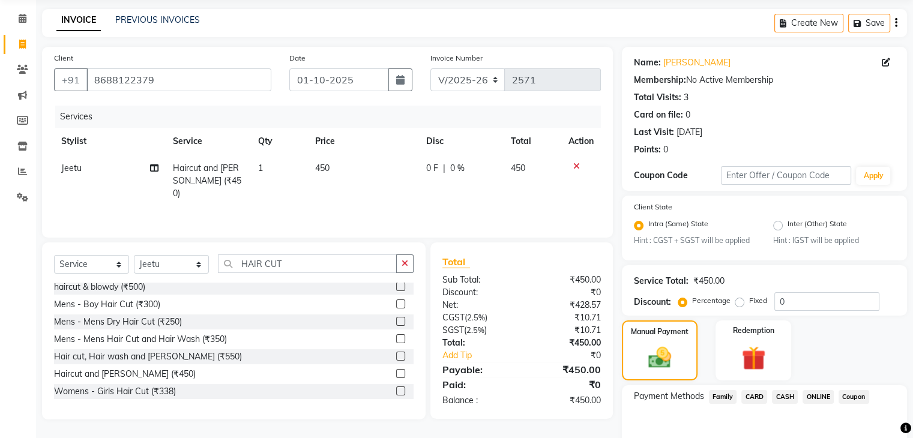
click at [783, 399] on span "CASH" at bounding box center [785, 397] width 26 height 14
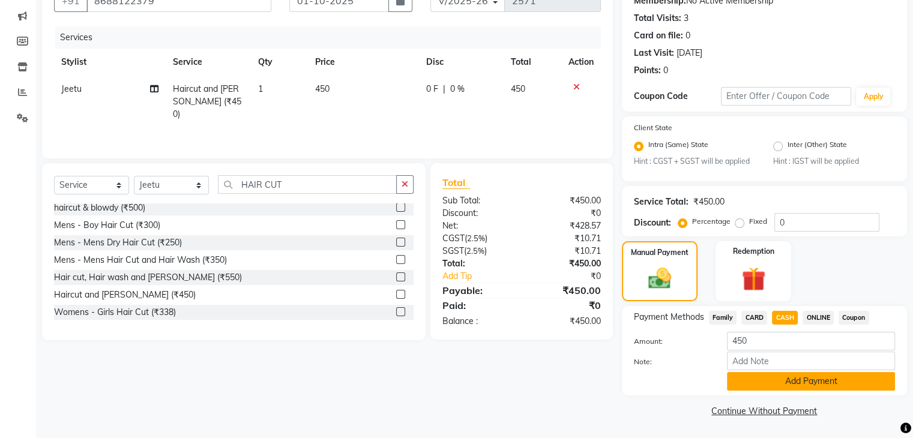
click at [778, 383] on button "Add Payment" at bounding box center [811, 381] width 168 height 19
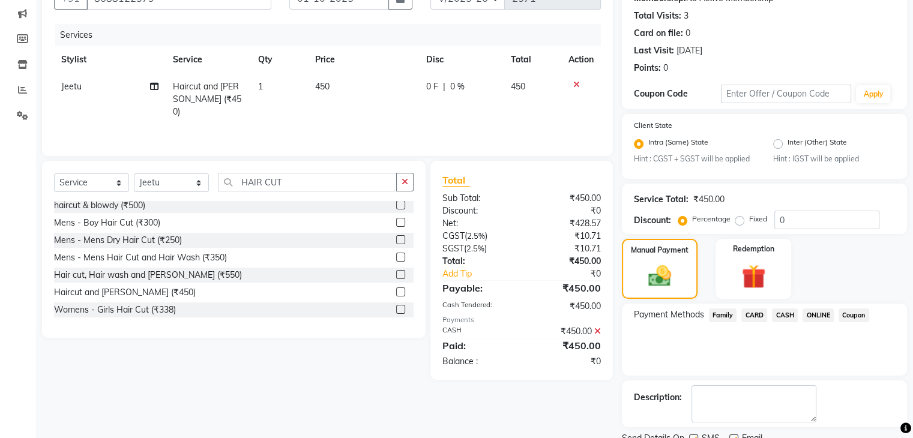
scroll to position [173, 0]
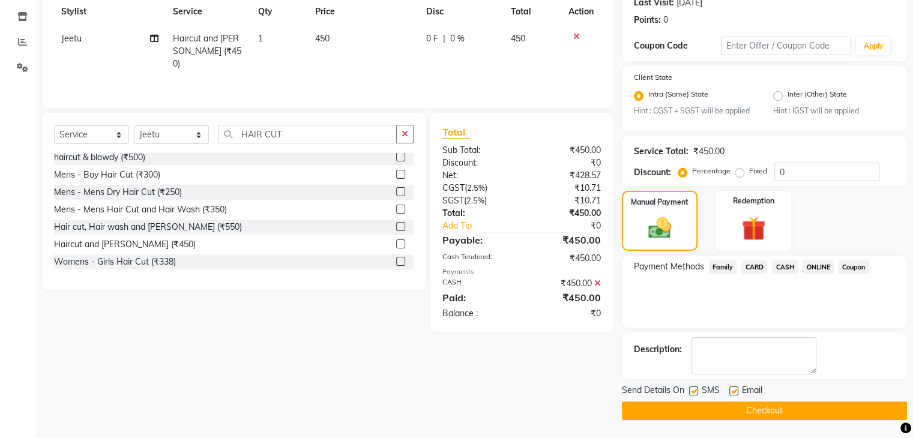
click at [773, 412] on button "Checkout" at bounding box center [764, 410] width 285 height 19
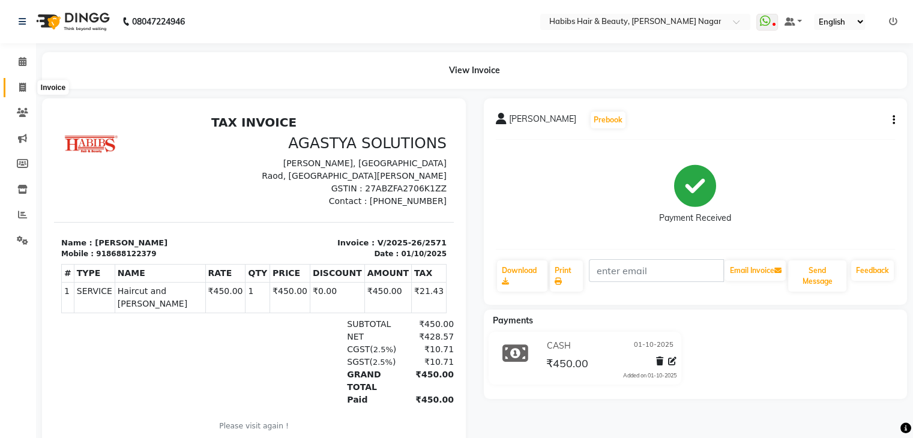
click at [20, 84] on icon at bounding box center [22, 87] width 7 height 9
select select "service"
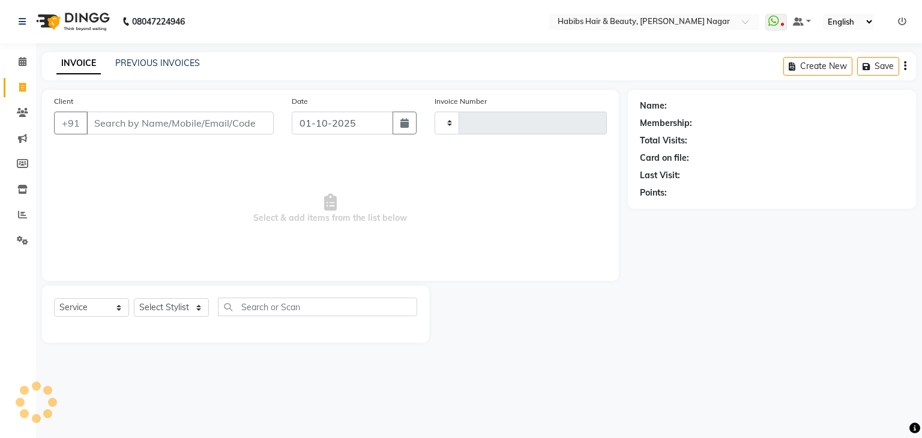
type input "2572"
select select "3714"
click at [116, 124] on input "Client" at bounding box center [179, 123] width 187 height 23
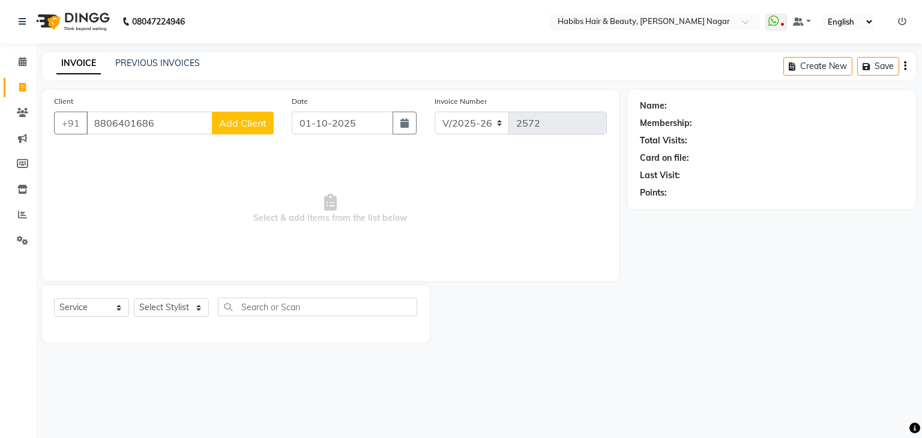
type input "8806401686"
click at [244, 115] on button "Add Client" at bounding box center [243, 123] width 62 height 23
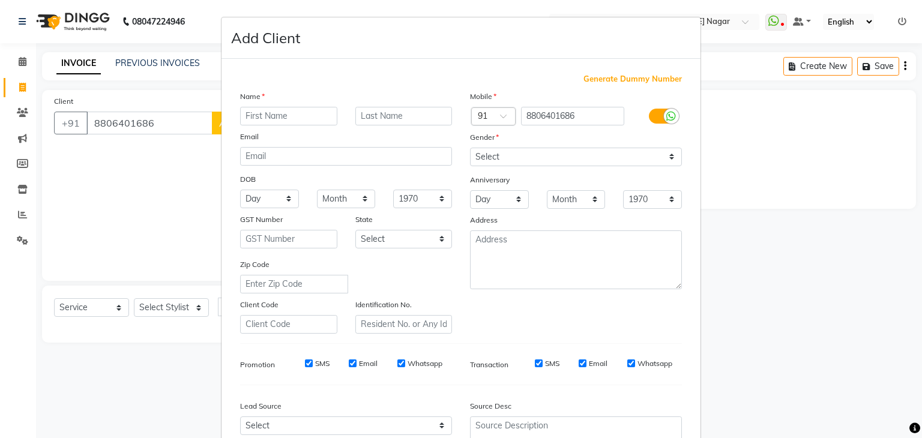
click at [253, 123] on input "text" at bounding box center [288, 116] width 97 height 19
click at [256, 119] on input "RA=JSHREE" at bounding box center [288, 116] width 97 height 19
type input "[PERSON_NAME]"
click at [528, 157] on select "Select [DEMOGRAPHIC_DATA] [DEMOGRAPHIC_DATA] Other Prefer Not To Say" at bounding box center [576, 157] width 212 height 19
select select "[DEMOGRAPHIC_DATA]"
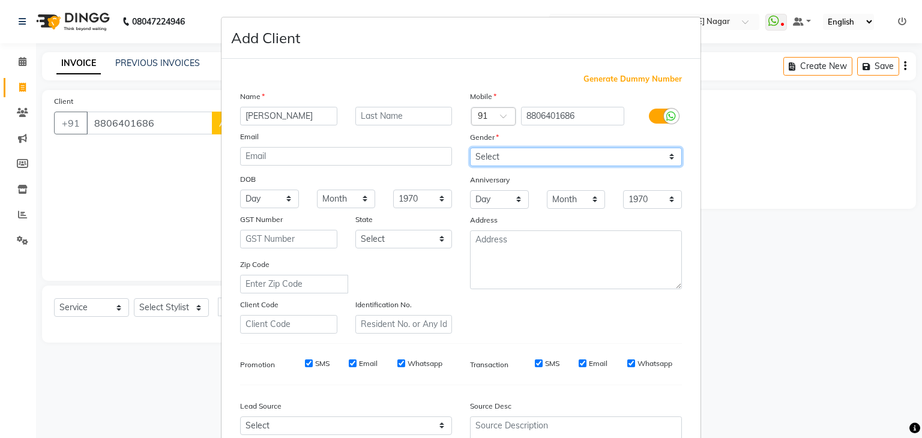
click at [470, 148] on select "Select [DEMOGRAPHIC_DATA] [DEMOGRAPHIC_DATA] Other Prefer Not To Say" at bounding box center [576, 157] width 212 height 19
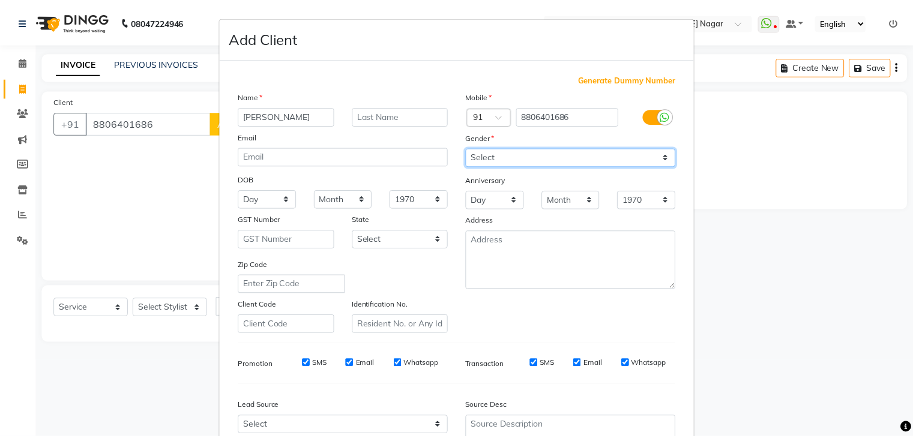
scroll to position [122, 0]
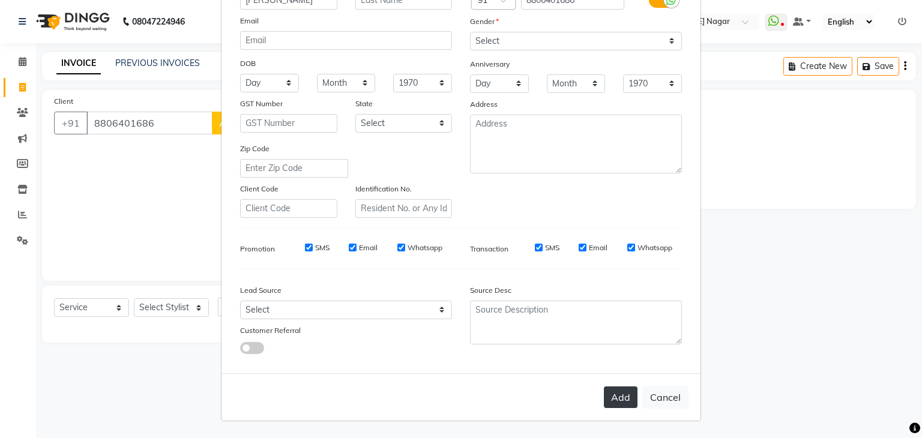
click at [619, 400] on button "Add" at bounding box center [621, 397] width 34 height 22
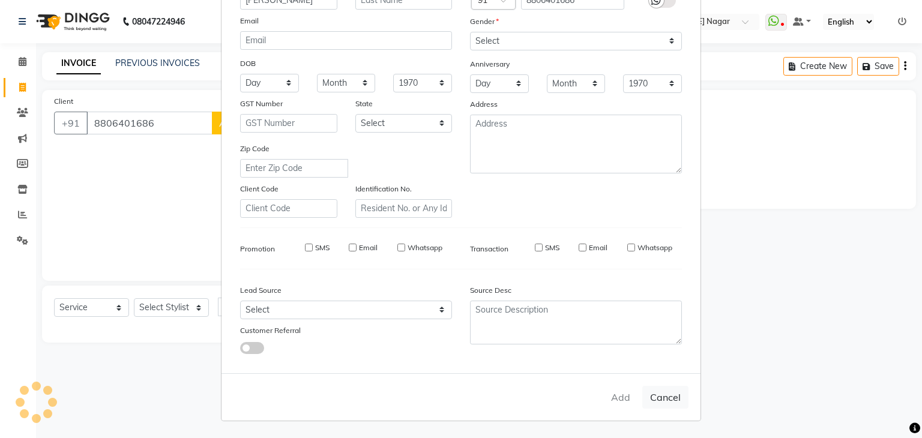
select select
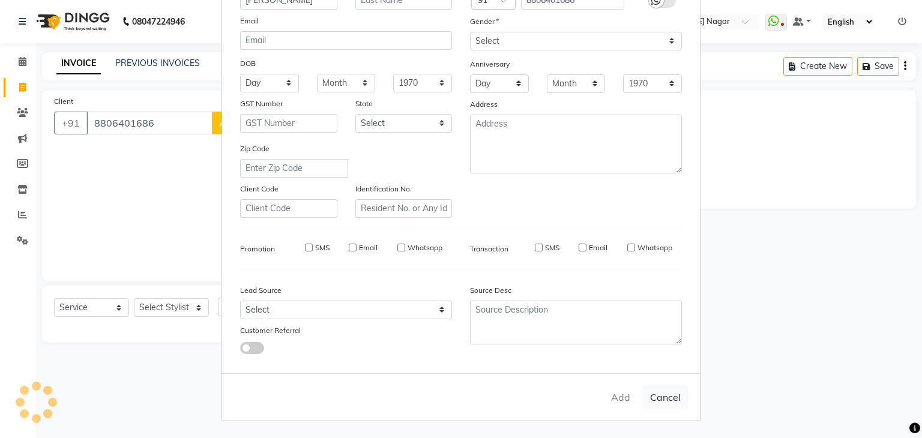
select select
checkbox input "false"
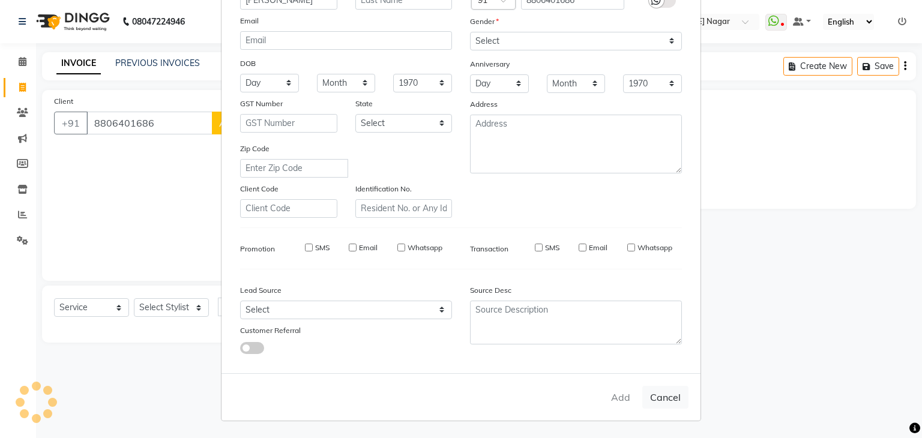
checkbox input "false"
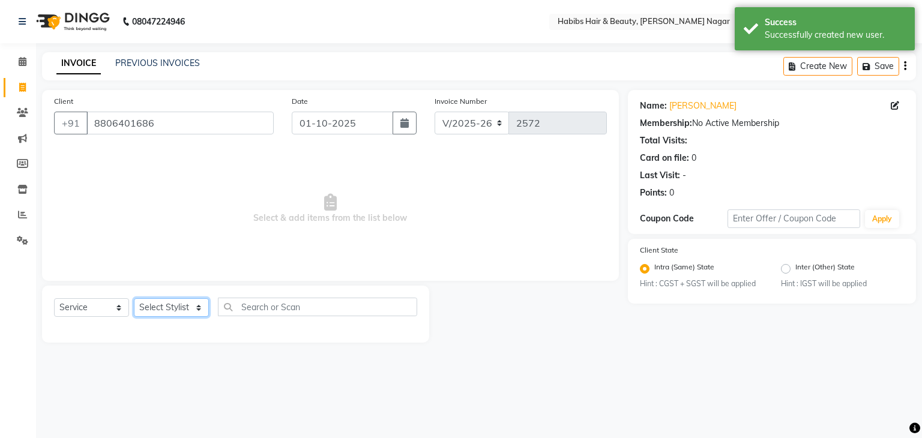
click at [197, 311] on select "Select Stylist Admin [PERSON_NAME] [PERSON_NAME] [PERSON_NAME] [PERSON_NAME]" at bounding box center [171, 307] width 75 height 19
select select "83345"
click at [134, 299] on select "Select Stylist Admin [PERSON_NAME] [PERSON_NAME] [PERSON_NAME] [PERSON_NAME]" at bounding box center [171, 307] width 75 height 19
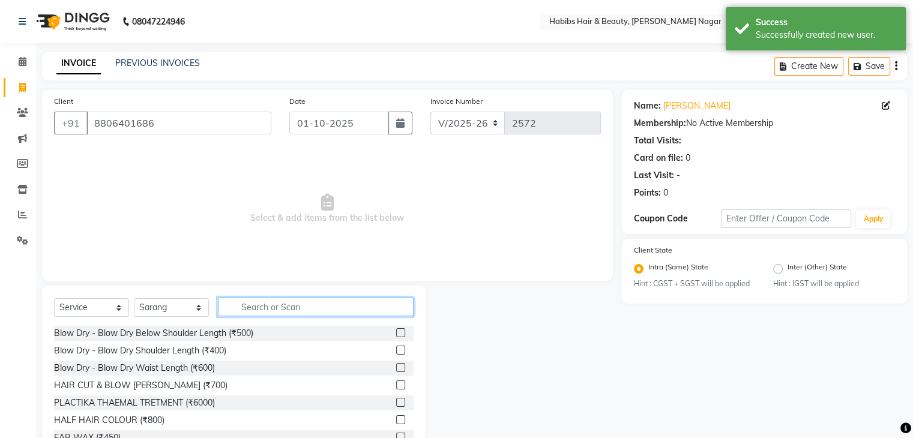
click at [238, 311] on input "text" at bounding box center [316, 307] width 196 height 19
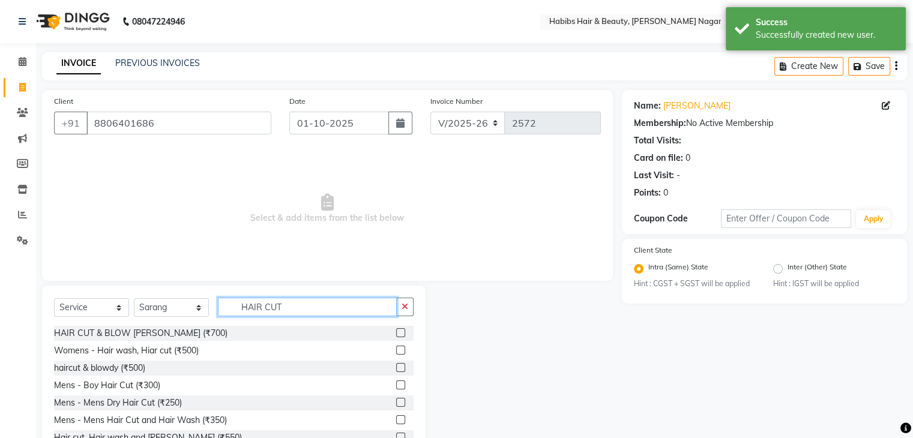
scroll to position [43, 0]
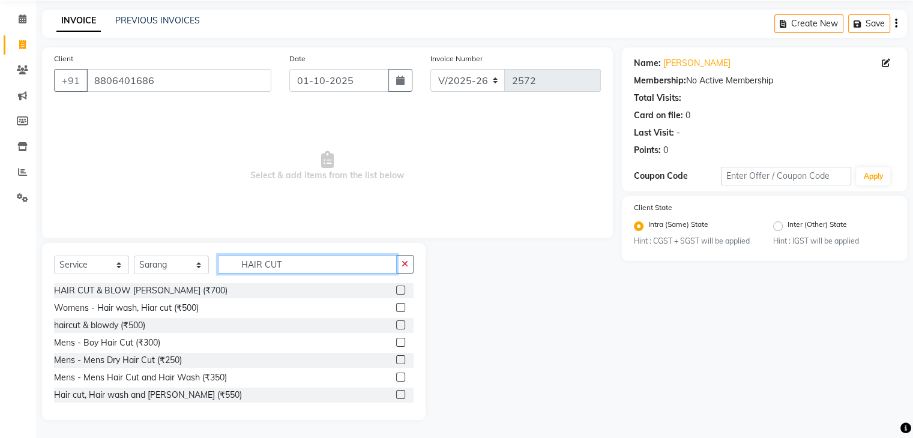
type input "HAIR CUT"
click at [385, 394] on div "Hair cut, Hair wash and [PERSON_NAME] (₹550)" at bounding box center [233, 395] width 359 height 15
click at [396, 396] on label at bounding box center [400, 394] width 9 height 9
click at [396, 396] on input "checkbox" at bounding box center [400, 395] width 8 height 8
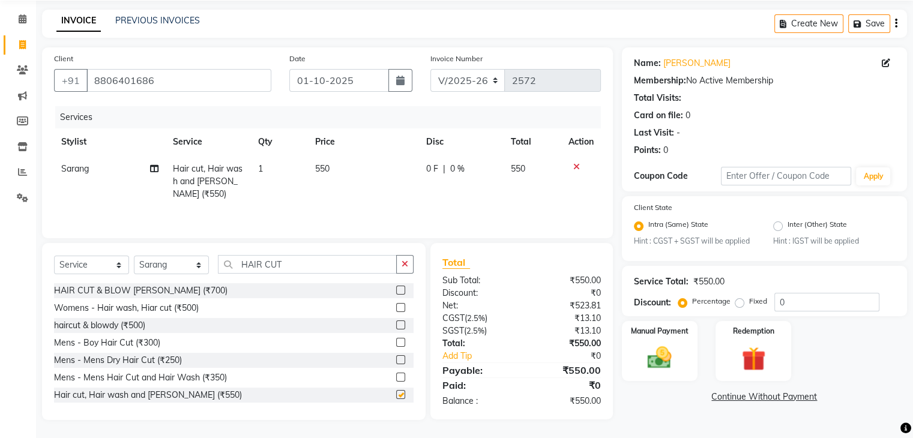
checkbox input "false"
click at [646, 368] on img at bounding box center [659, 358] width 40 height 29
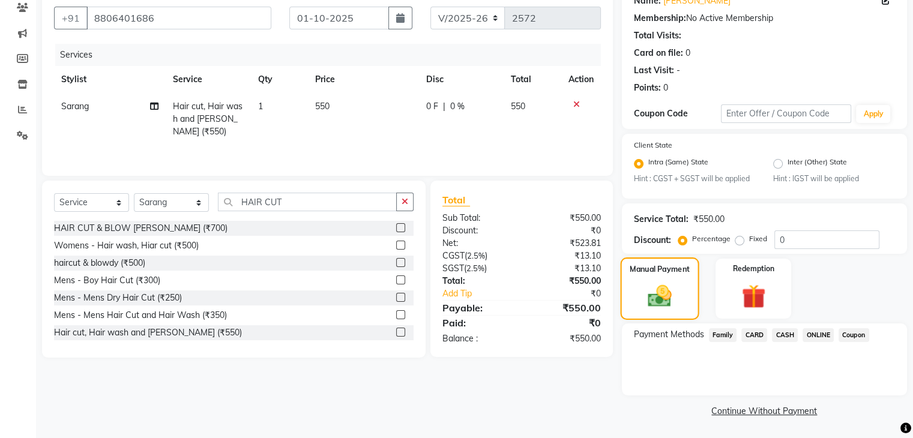
scroll to position [106, 0]
click at [815, 341] on span "ONLINE" at bounding box center [817, 335] width 31 height 14
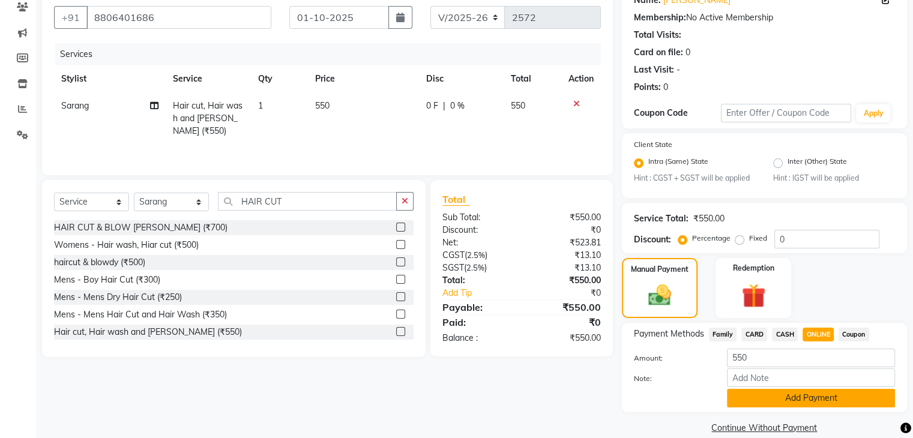
click at [803, 401] on button "Add Payment" at bounding box center [811, 398] width 168 height 19
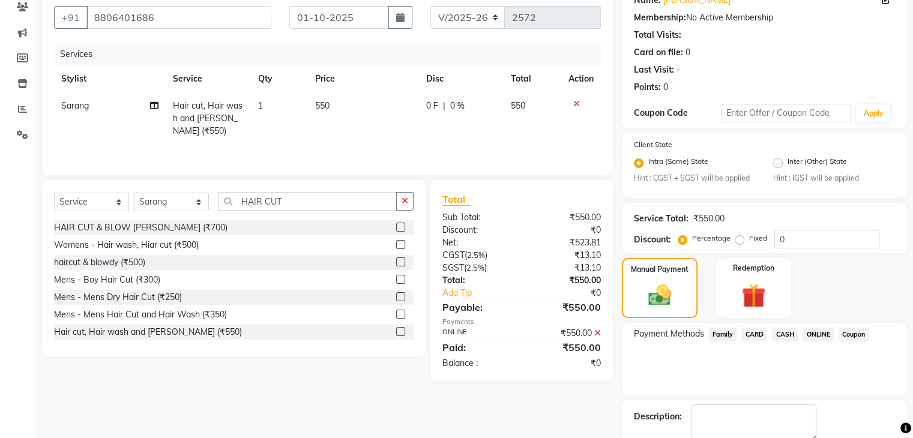
scroll to position [173, 0]
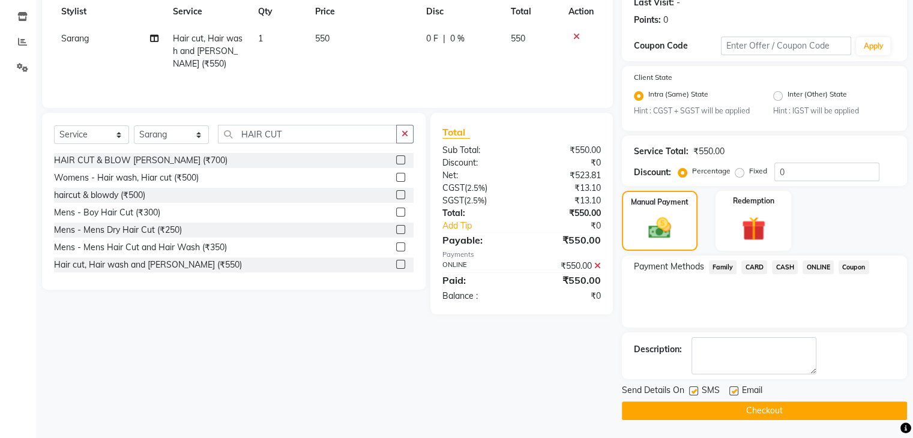
click at [799, 410] on button "Checkout" at bounding box center [764, 410] width 285 height 19
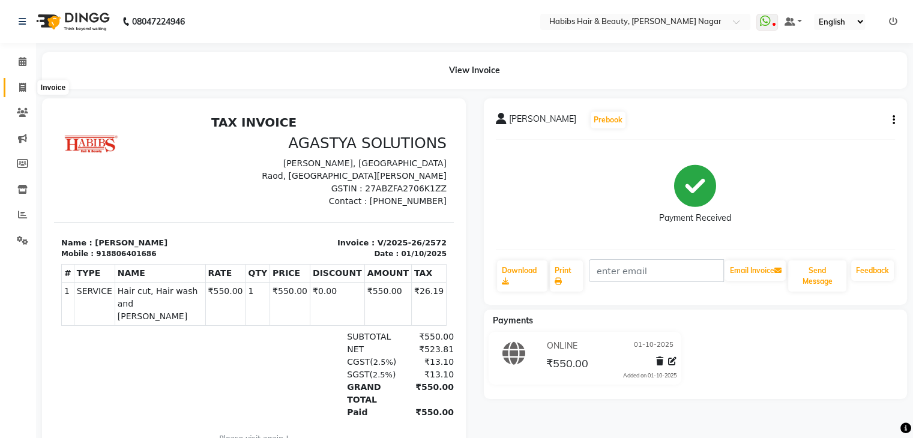
click at [20, 89] on icon at bounding box center [22, 87] width 7 height 9
select select "service"
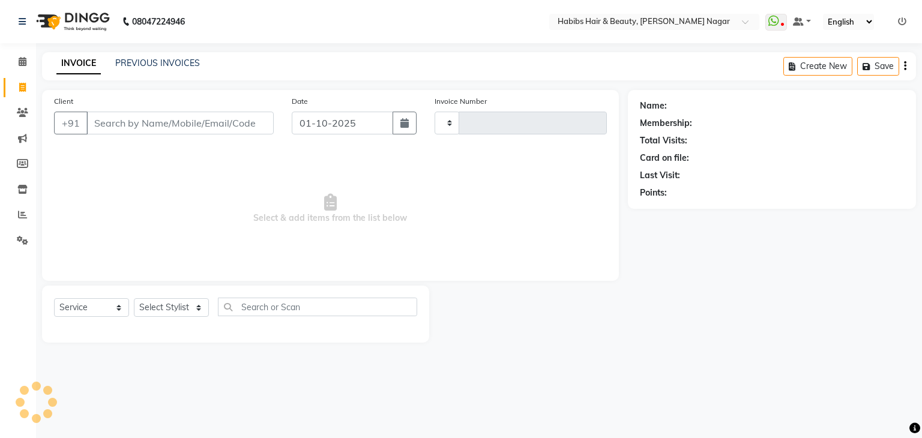
type input "2573"
select select "3714"
click at [103, 122] on input "Client" at bounding box center [179, 123] width 187 height 23
